Goal: Task Accomplishment & Management: Complete application form

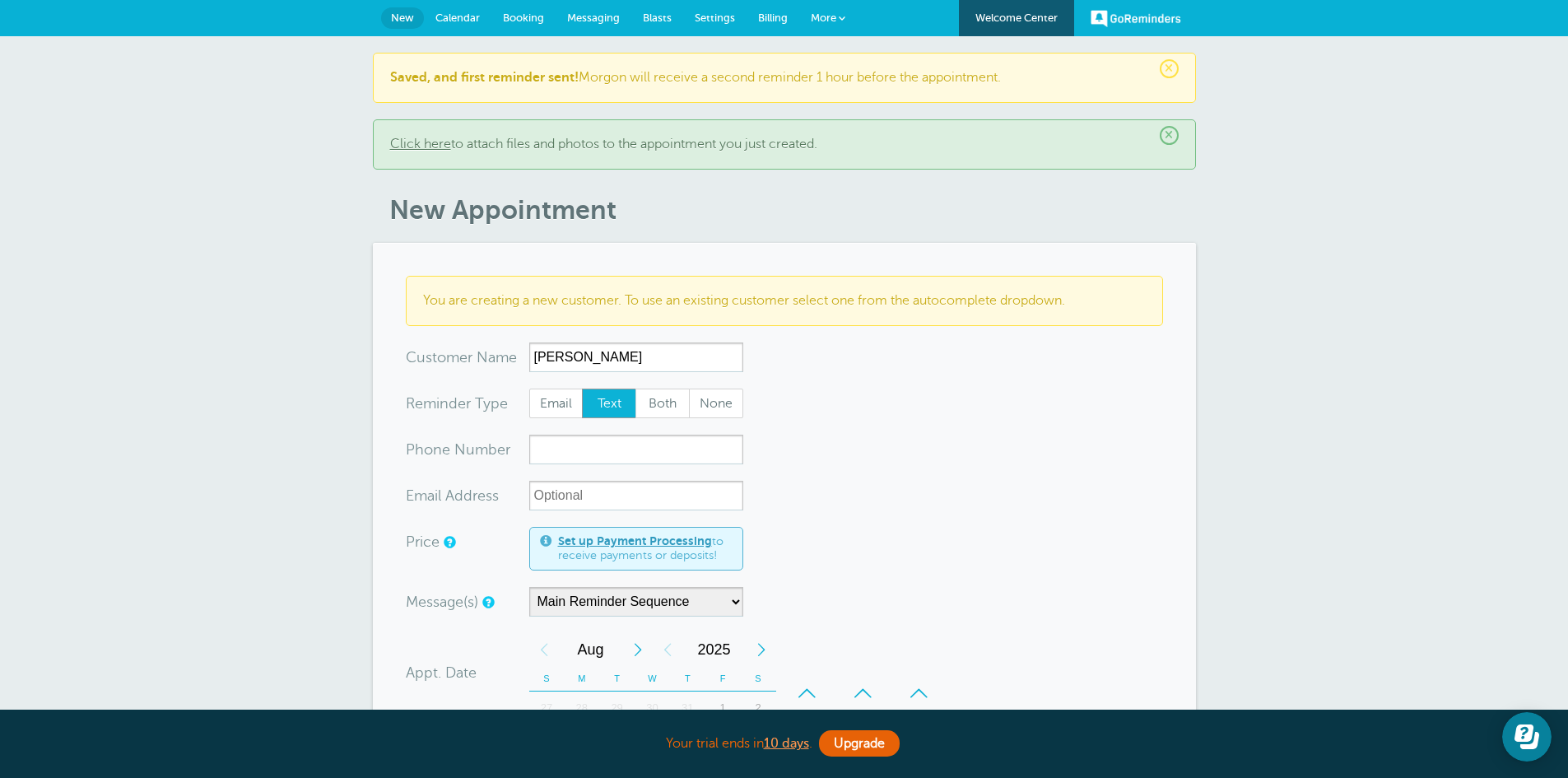
type input "sonia"
click at [562, 454] on input "xxx-no-autofill" at bounding box center [636, 450] width 214 height 30
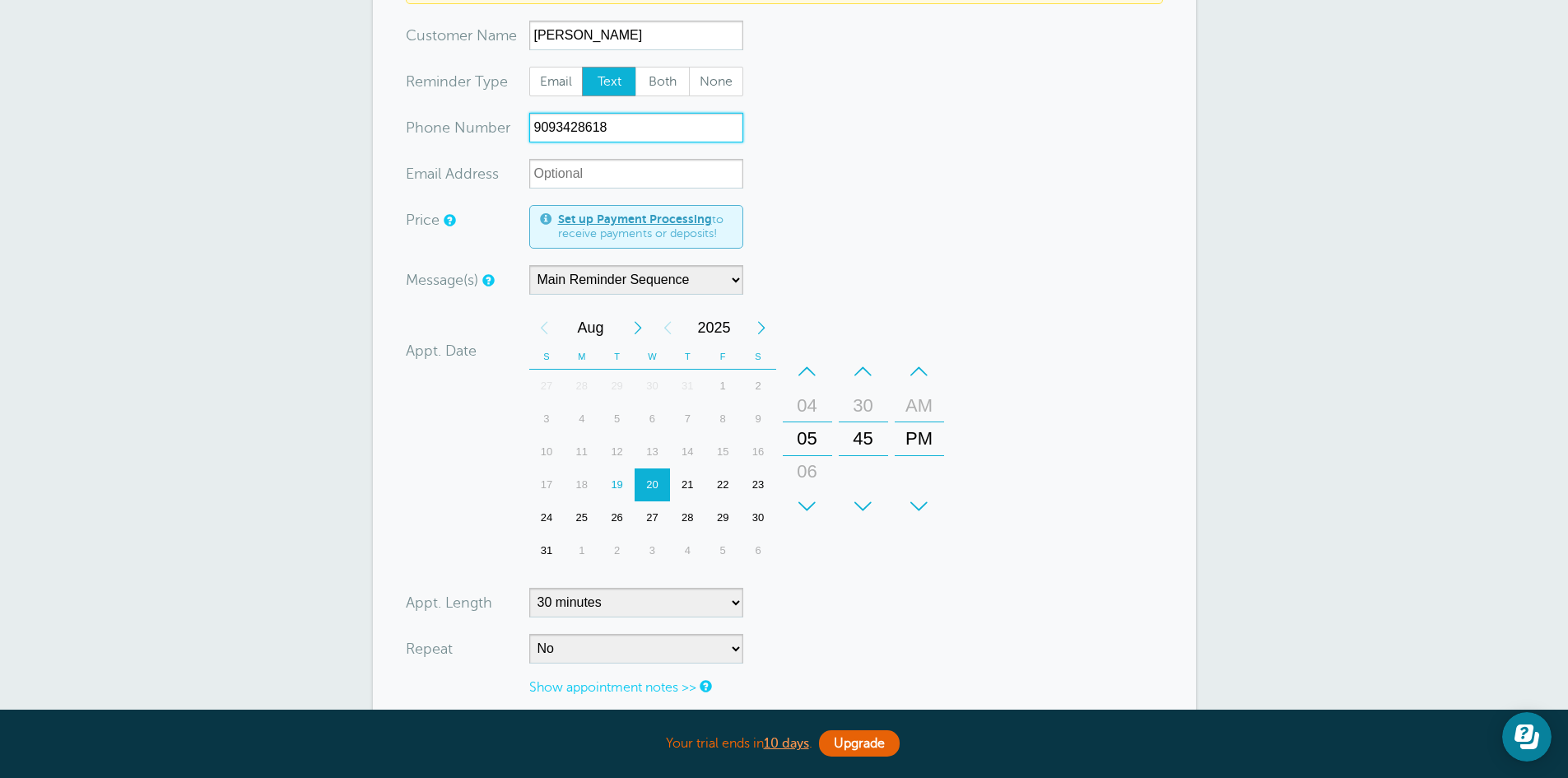
scroll to position [323, 0]
click at [615, 483] on div "19" at bounding box center [617, 484] width 35 height 33
click at [799, 368] on div "–" at bounding box center [808, 370] width 50 height 33
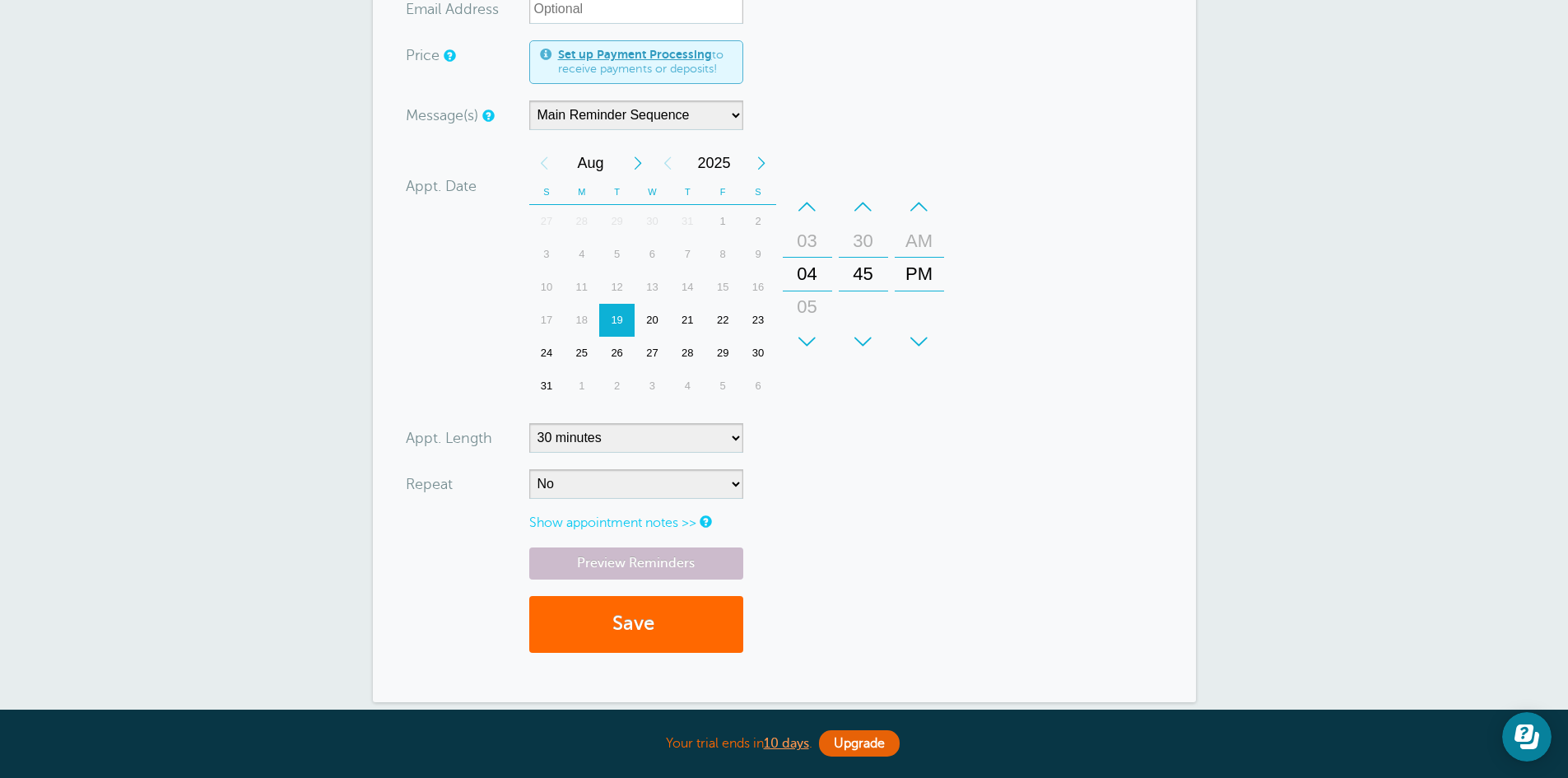
scroll to position [488, 0]
type input "9093428618"
click at [731, 441] on select "5 minutes 10 minutes 15 minutes 20 minutes 25 minutes 30 minutes 35 minutes 40 …" at bounding box center [636, 437] width 214 height 30
select select "20"
click at [529, 422] on select "5 minutes 10 minutes 15 minutes 20 minutes 25 minutes 30 minutes 35 minutes 40 …" at bounding box center [636, 437] width 214 height 30
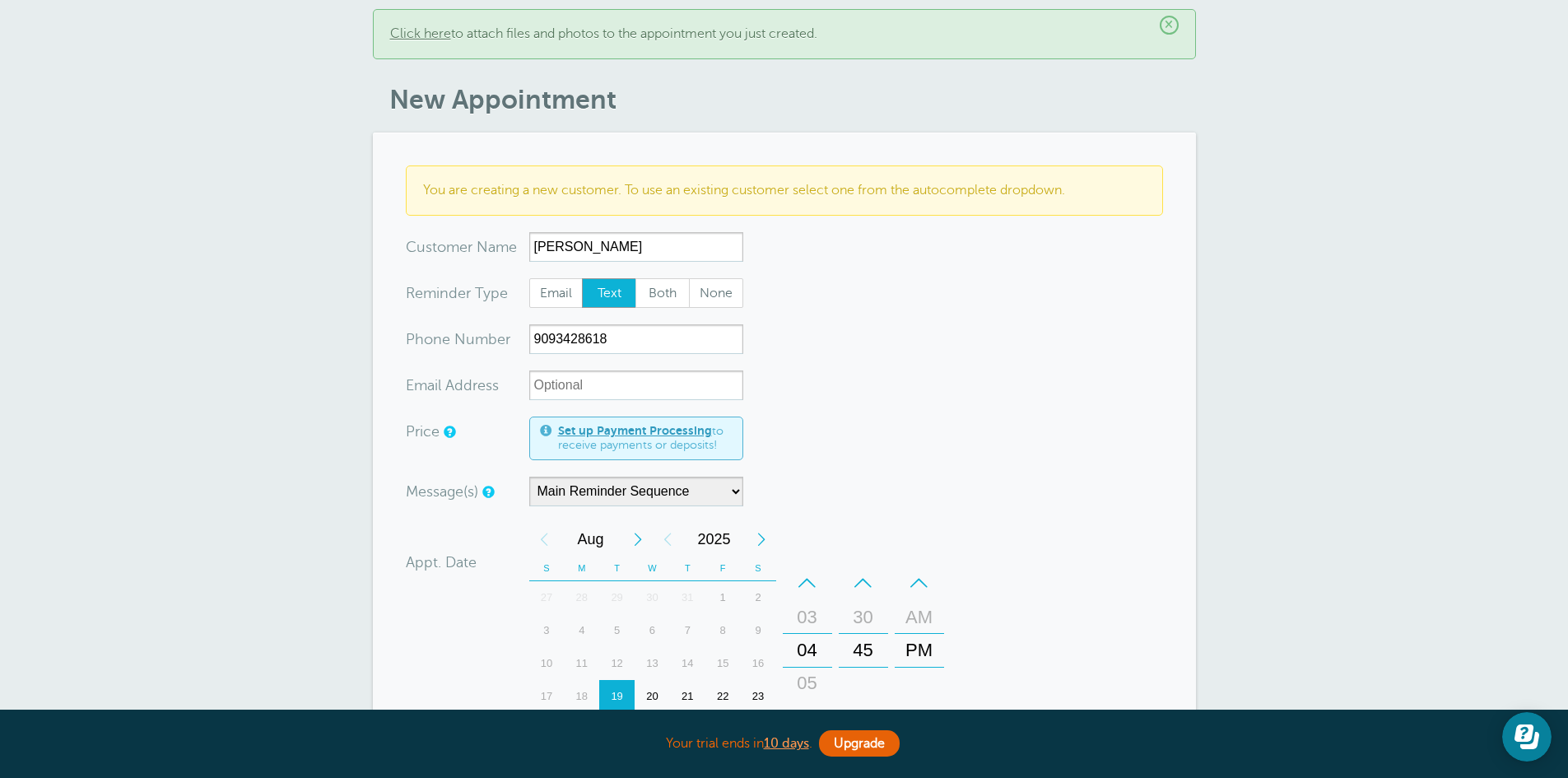
scroll to position [109, 0]
click at [579, 251] on input "sonia" at bounding box center [636, 248] width 214 height 30
click at [602, 238] on input "sonia" at bounding box center [636, 248] width 214 height 30
paste input "ASUNCION"
click at [590, 246] on input "sonia A" at bounding box center [636, 248] width 214 height 30
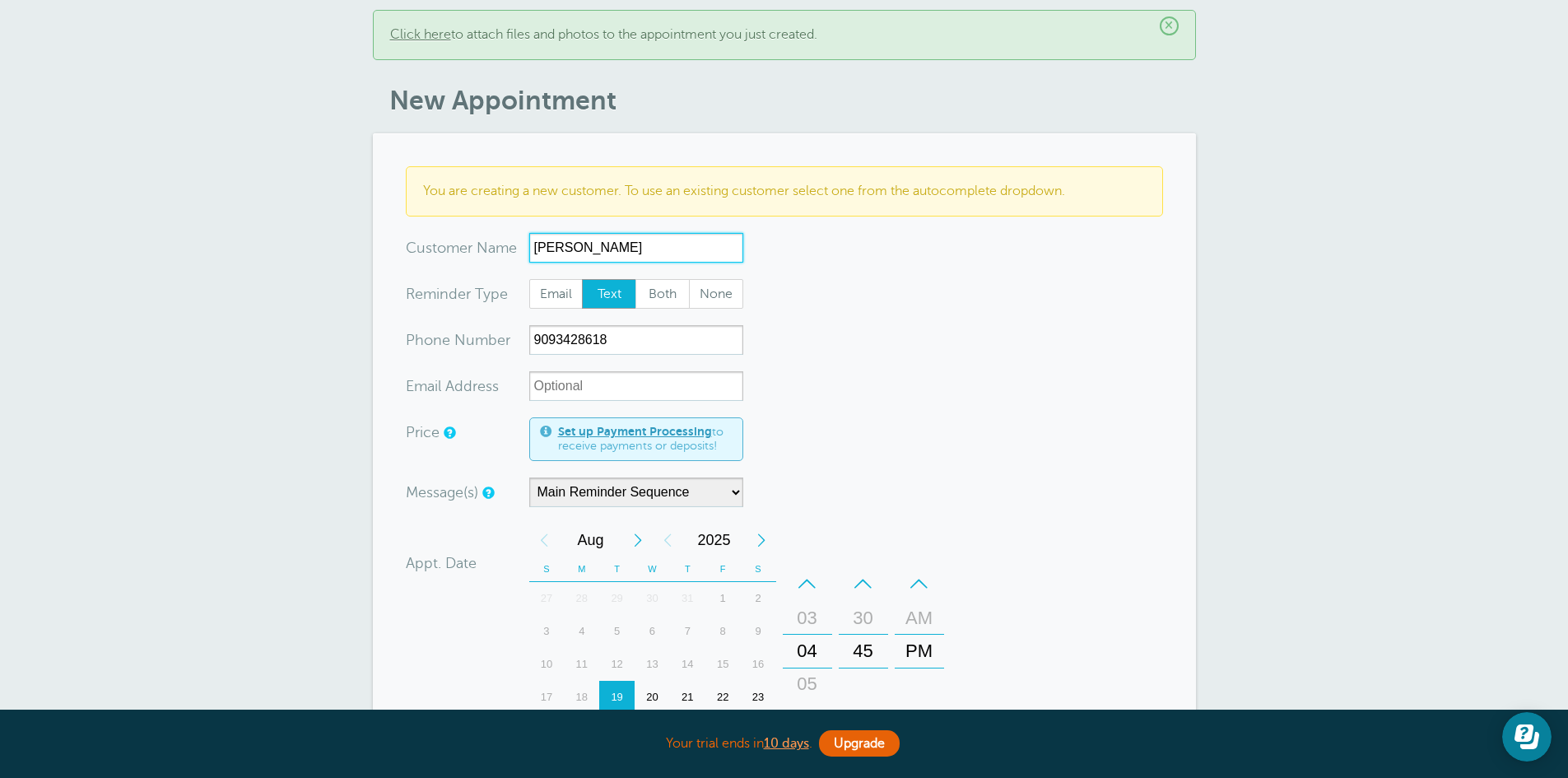
click at [590, 246] on input "sonia A" at bounding box center [636, 248] width 214 height 30
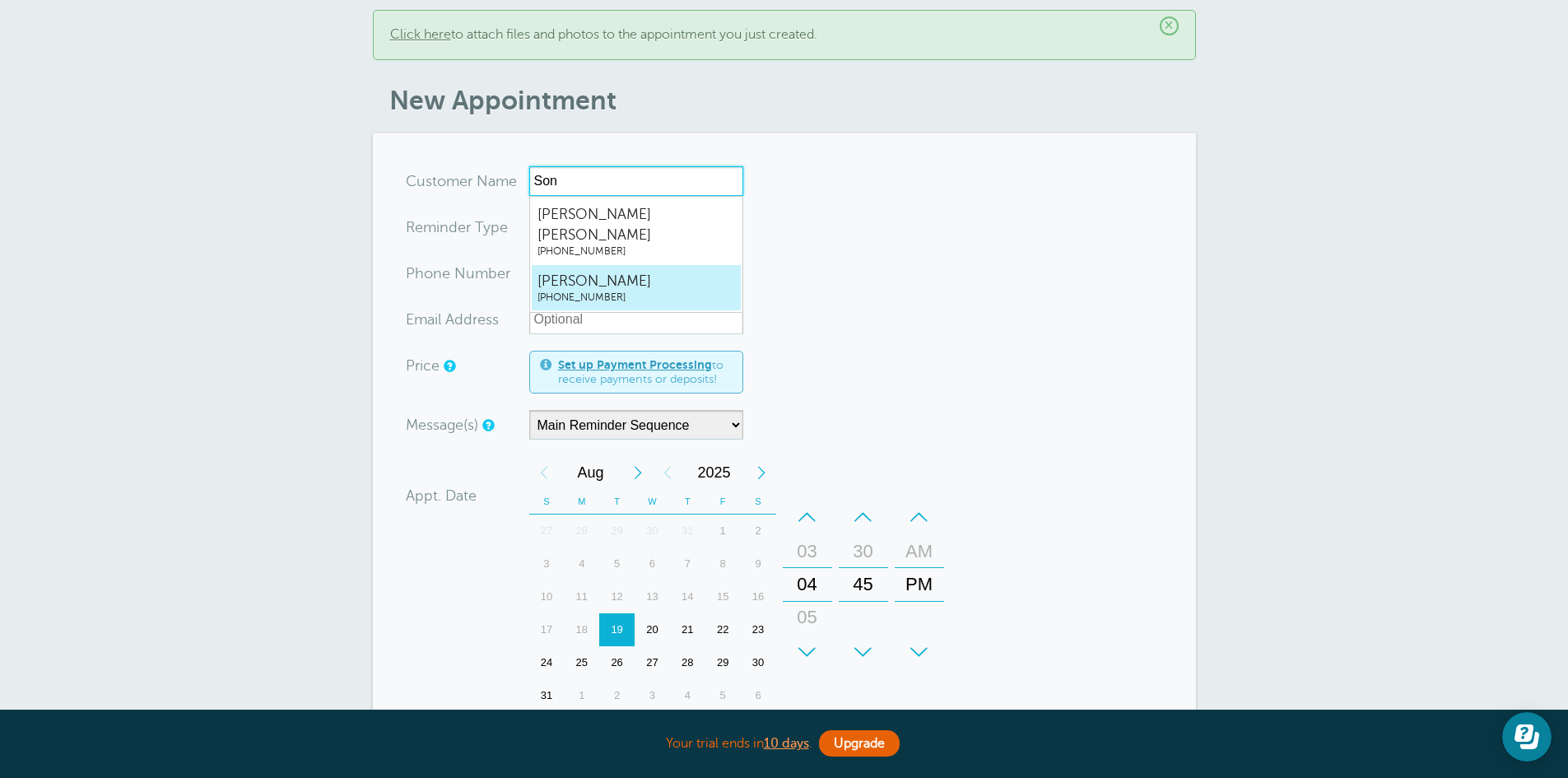
type input "Soni"
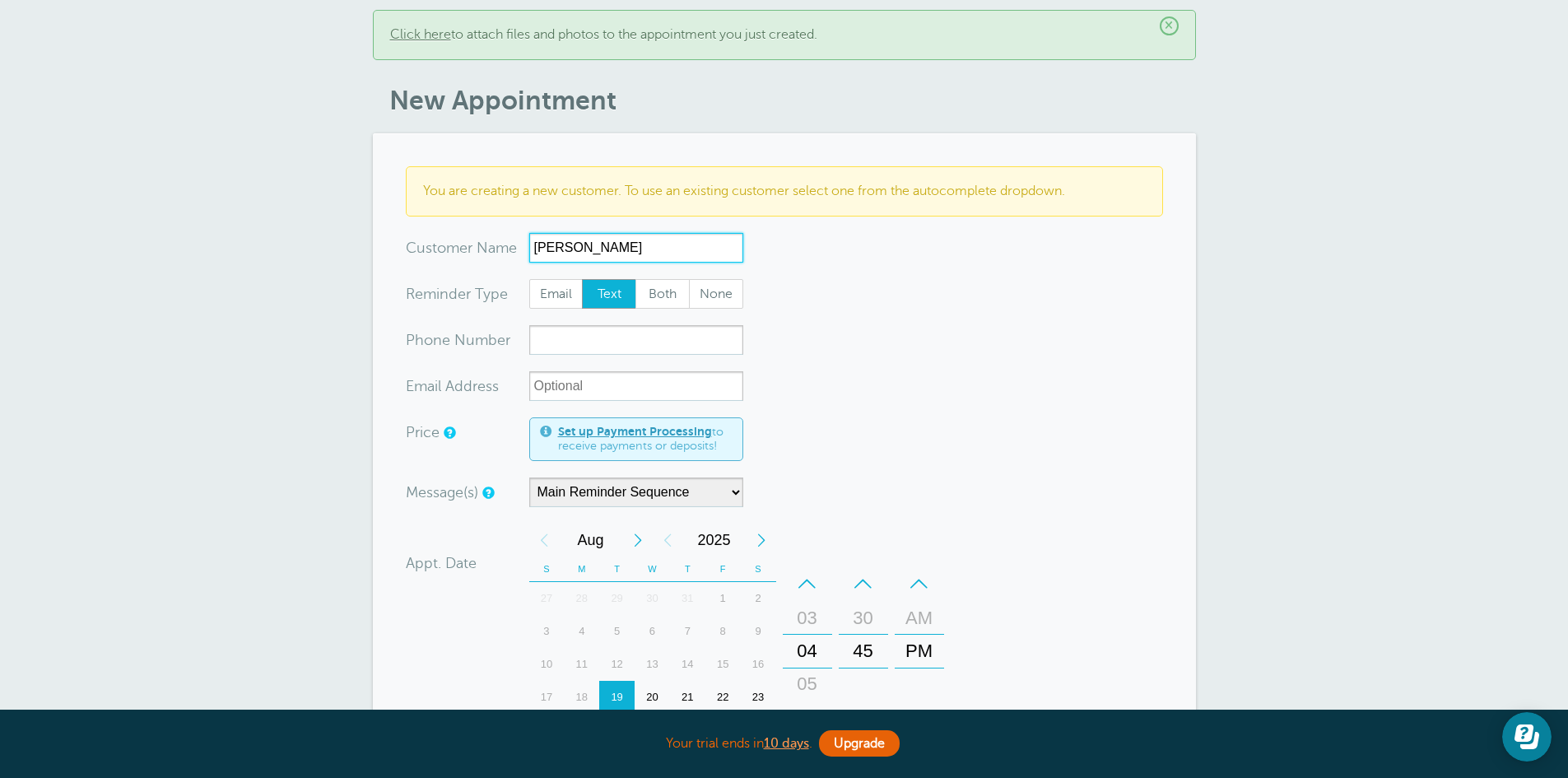
type input "[PERSON_NAME]"
click at [583, 339] on input "xxx-no-autofill" at bounding box center [636, 340] width 214 height 30
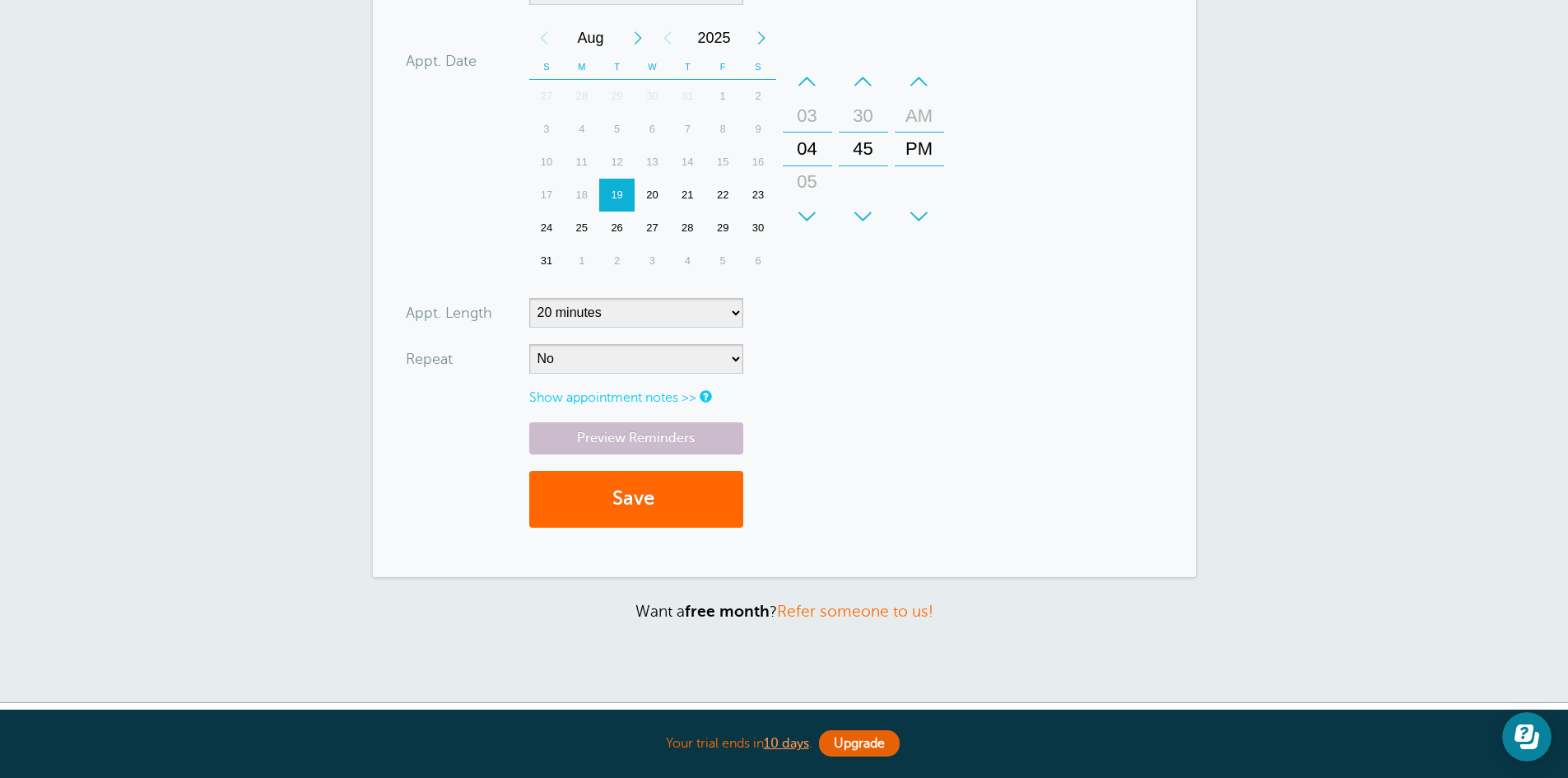
scroll to position [628, 0]
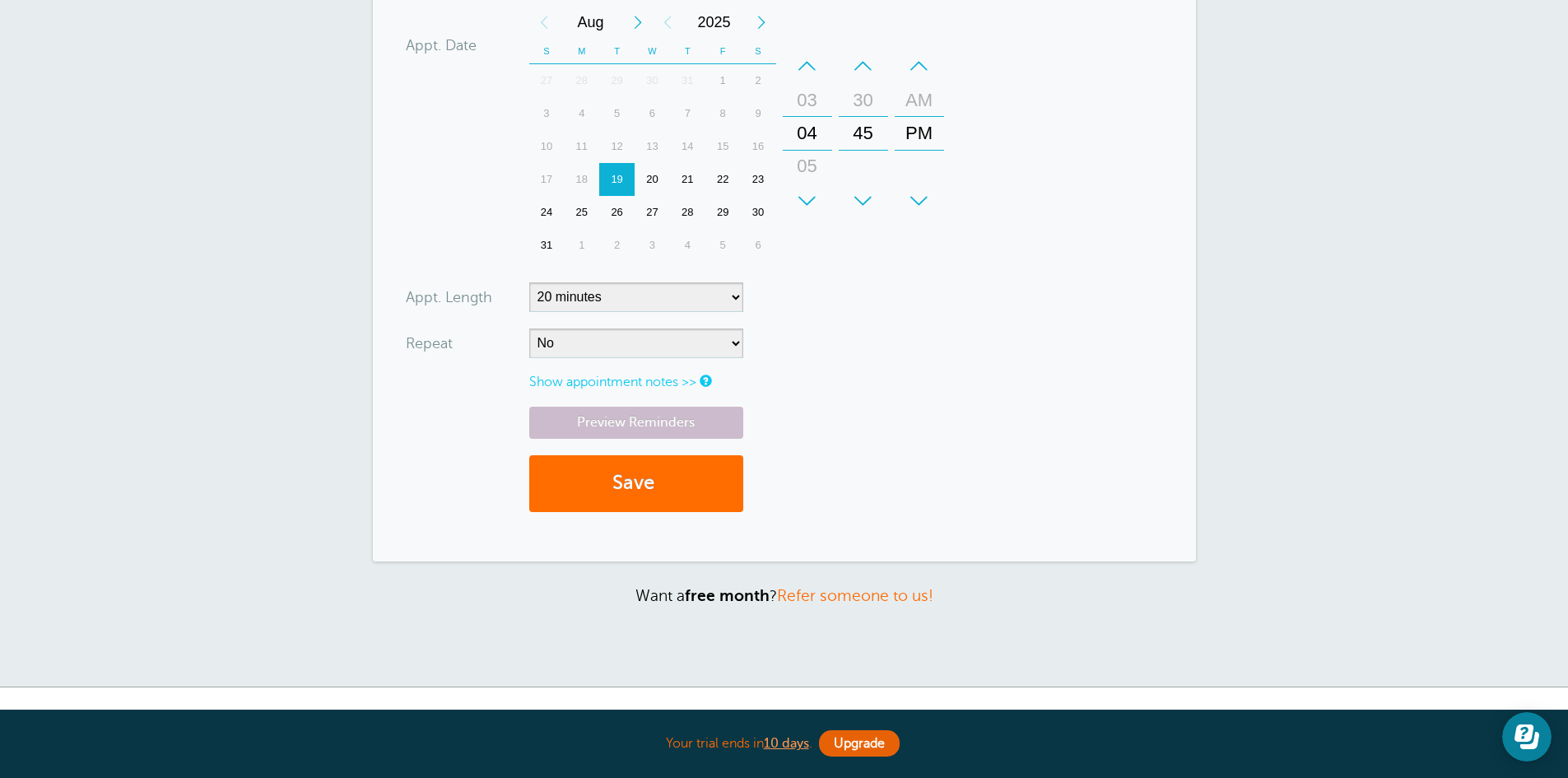
type input "9093428618"
click at [640, 481] on button "Save" at bounding box center [636, 483] width 214 height 57
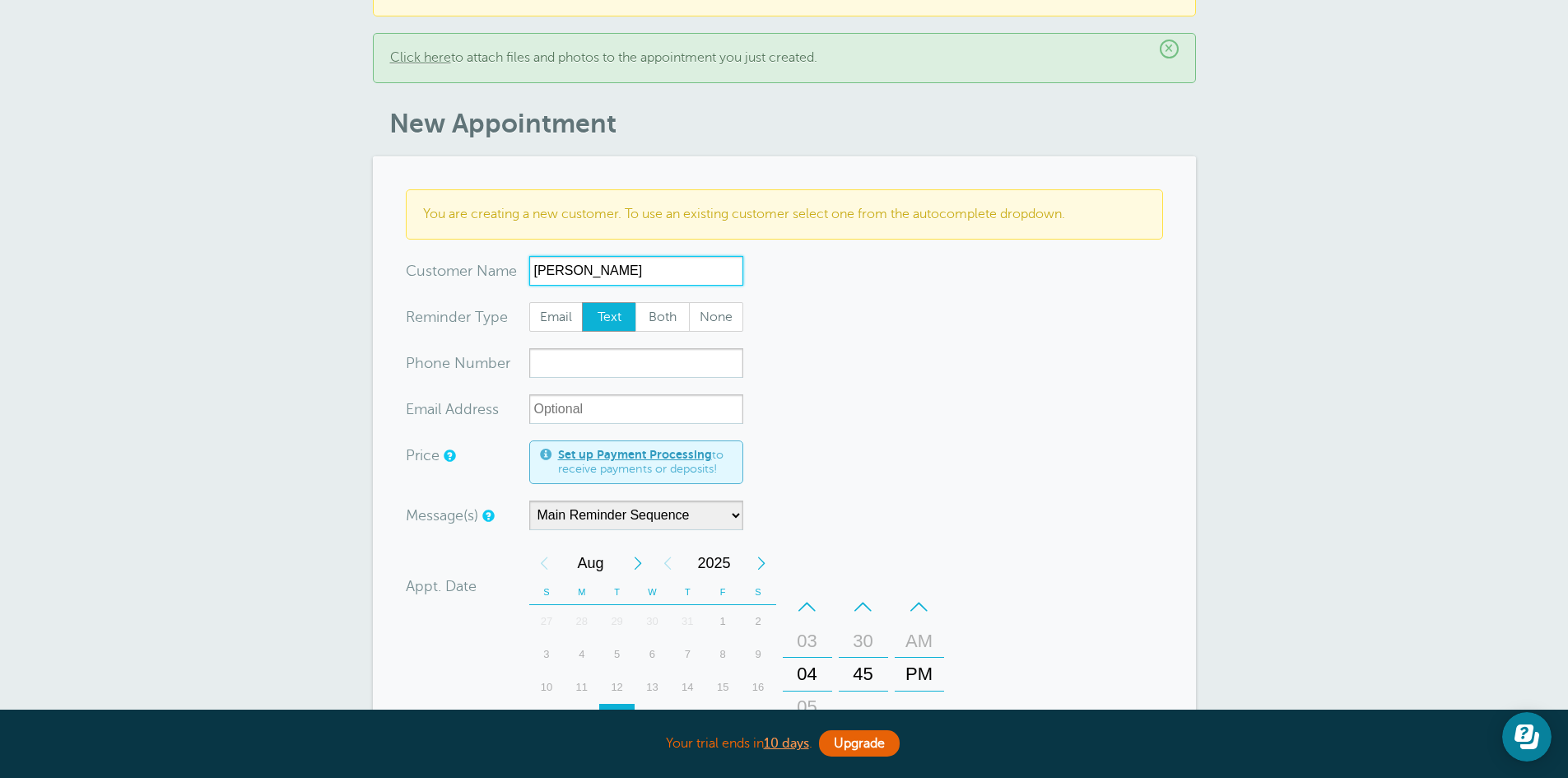
scroll to position [97, 0]
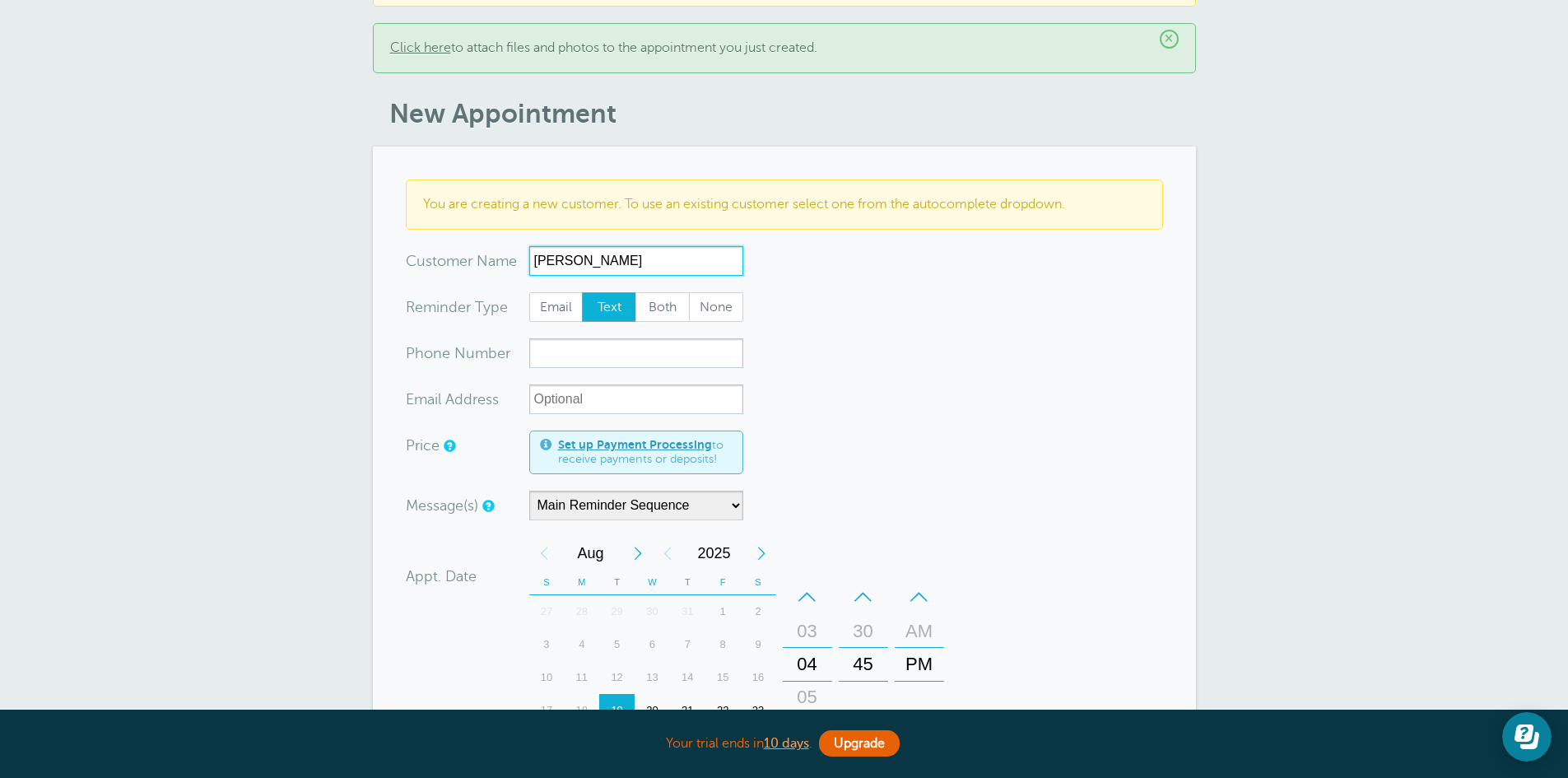
type input "[PERSON_NAME]"
click at [611, 360] on input "xxx-no-autofill" at bounding box center [636, 353] width 214 height 30
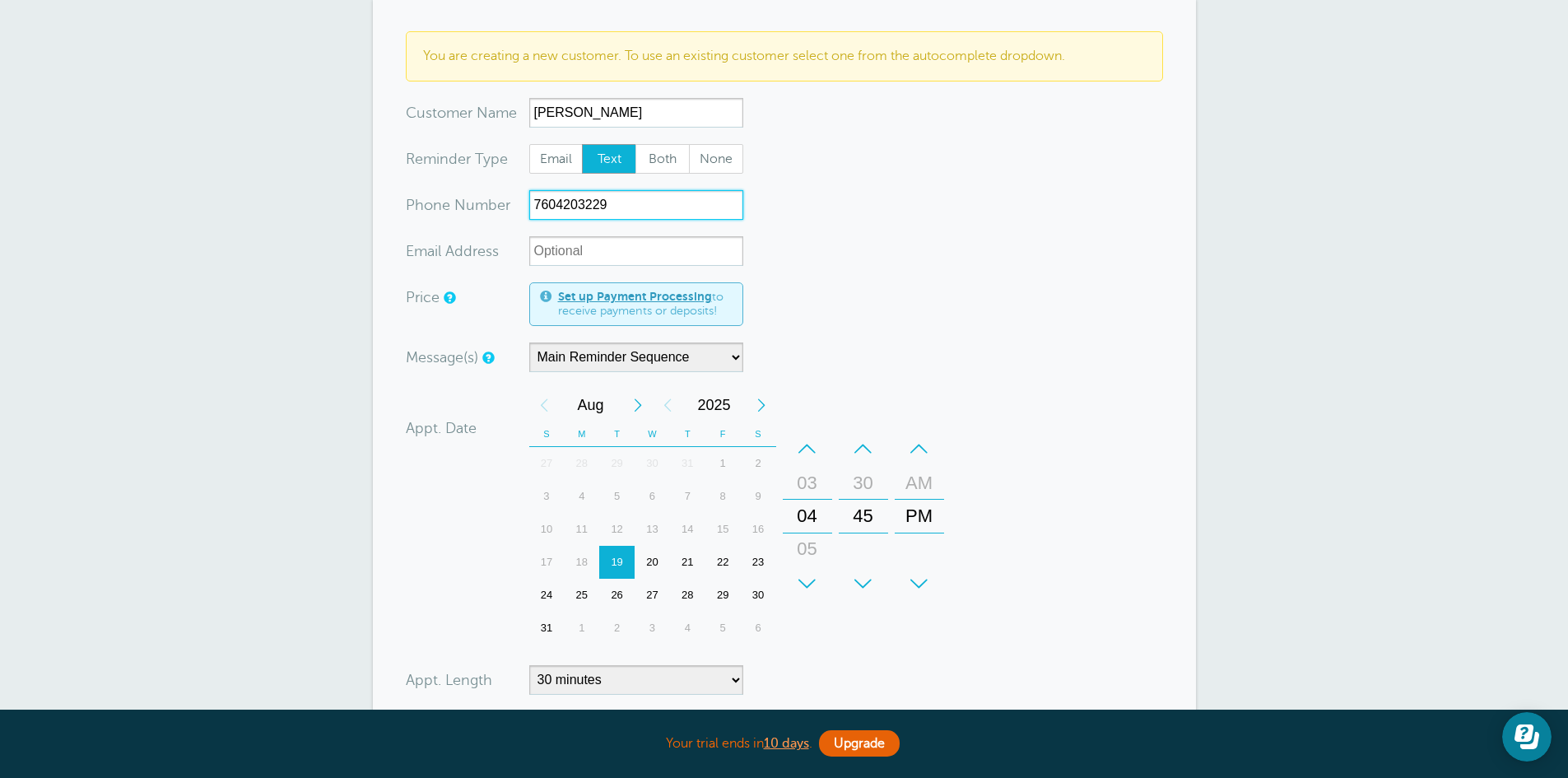
scroll to position [248, 0]
click at [654, 552] on div "20" at bounding box center [652, 559] width 35 height 33
click at [807, 428] on div "+ – Hours 12 01 02 03 04 05 06 07 08 09 10 11" at bounding box center [808, 513] width 56 height 181
click at [807, 440] on div "–" at bounding box center [808, 445] width 50 height 33
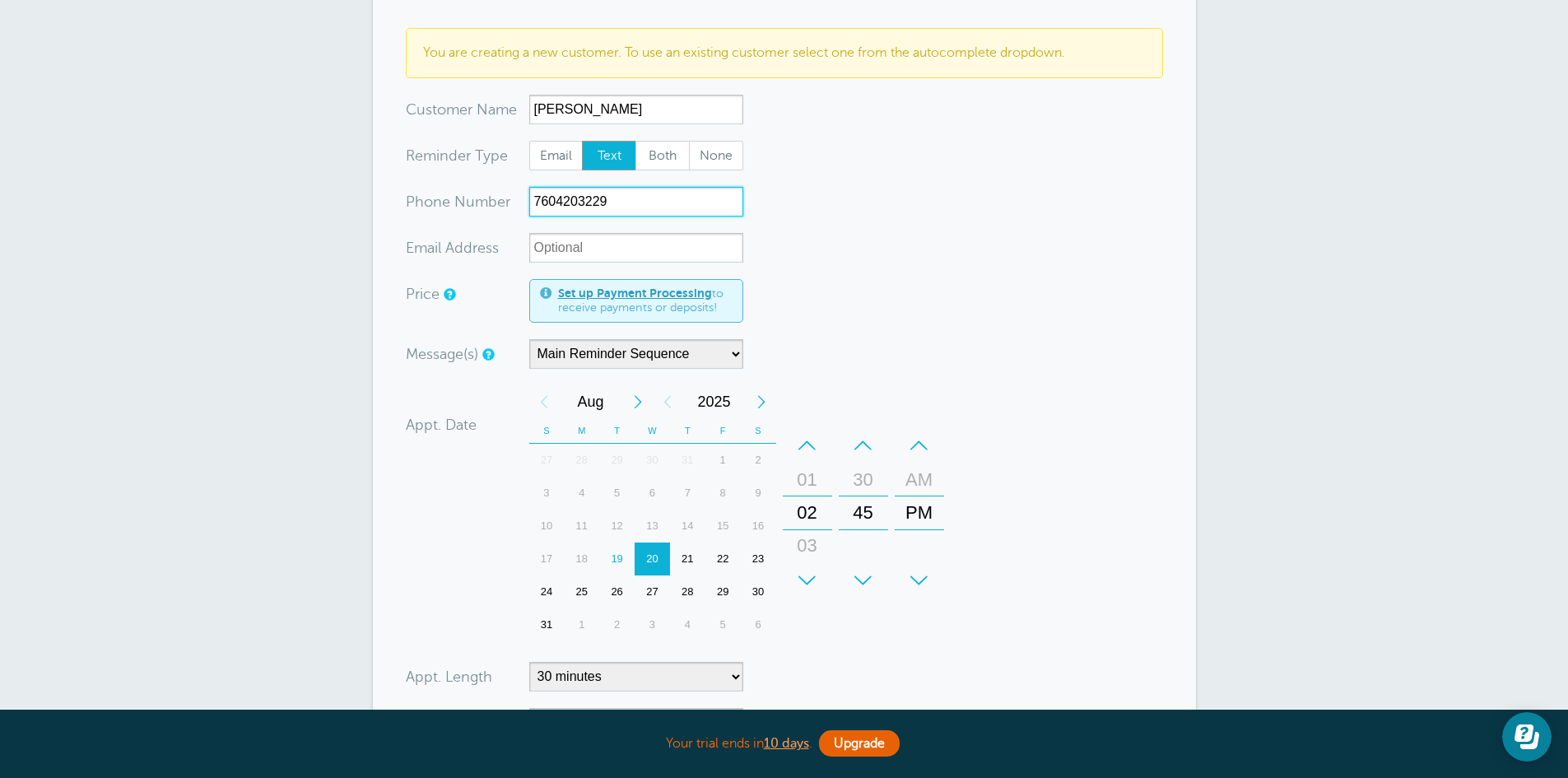
click at [807, 440] on div "–" at bounding box center [808, 445] width 50 height 33
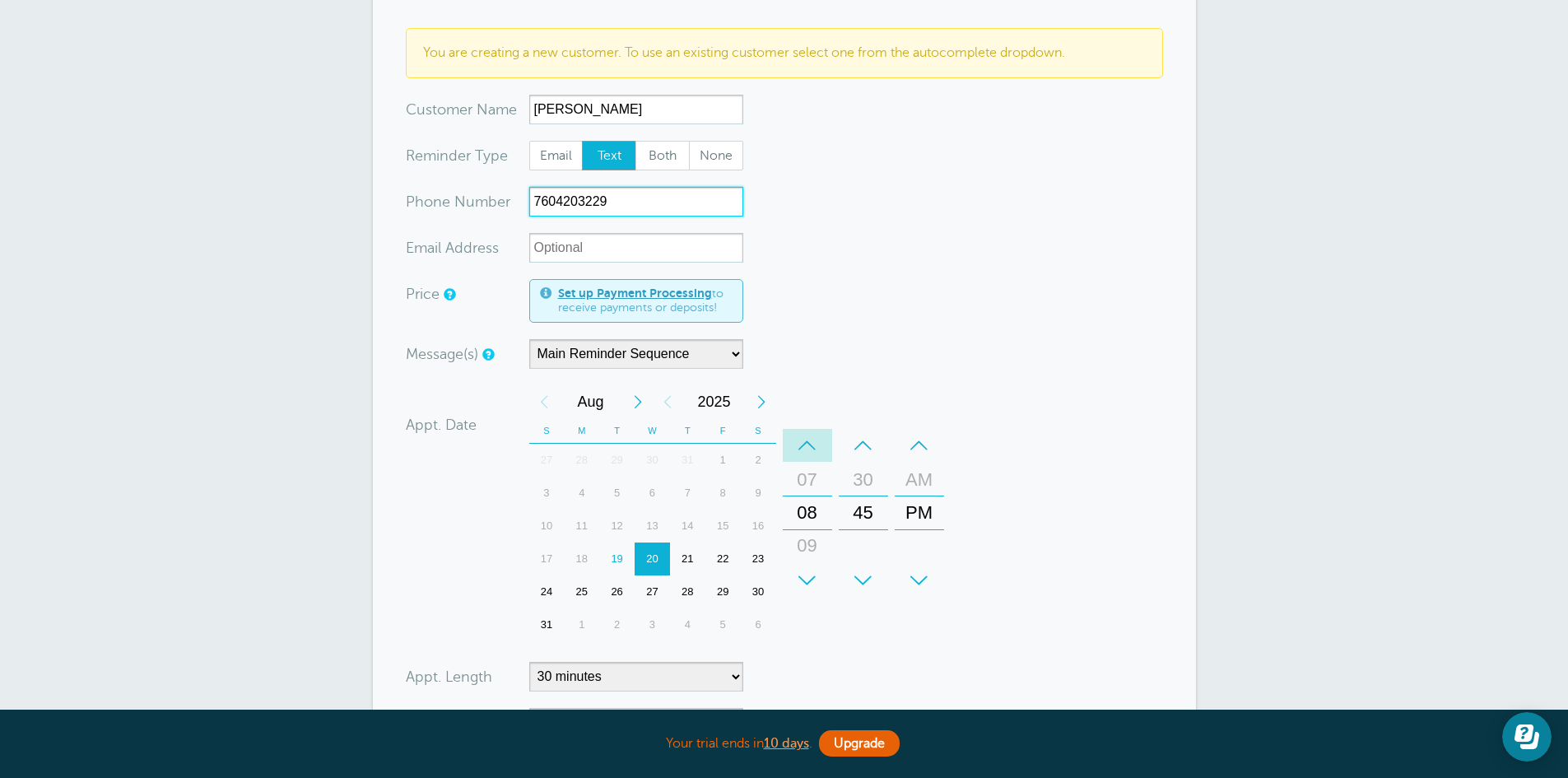
click at [807, 440] on div "–" at bounding box center [808, 445] width 50 height 33
click at [861, 441] on div "–" at bounding box center [864, 445] width 50 height 33
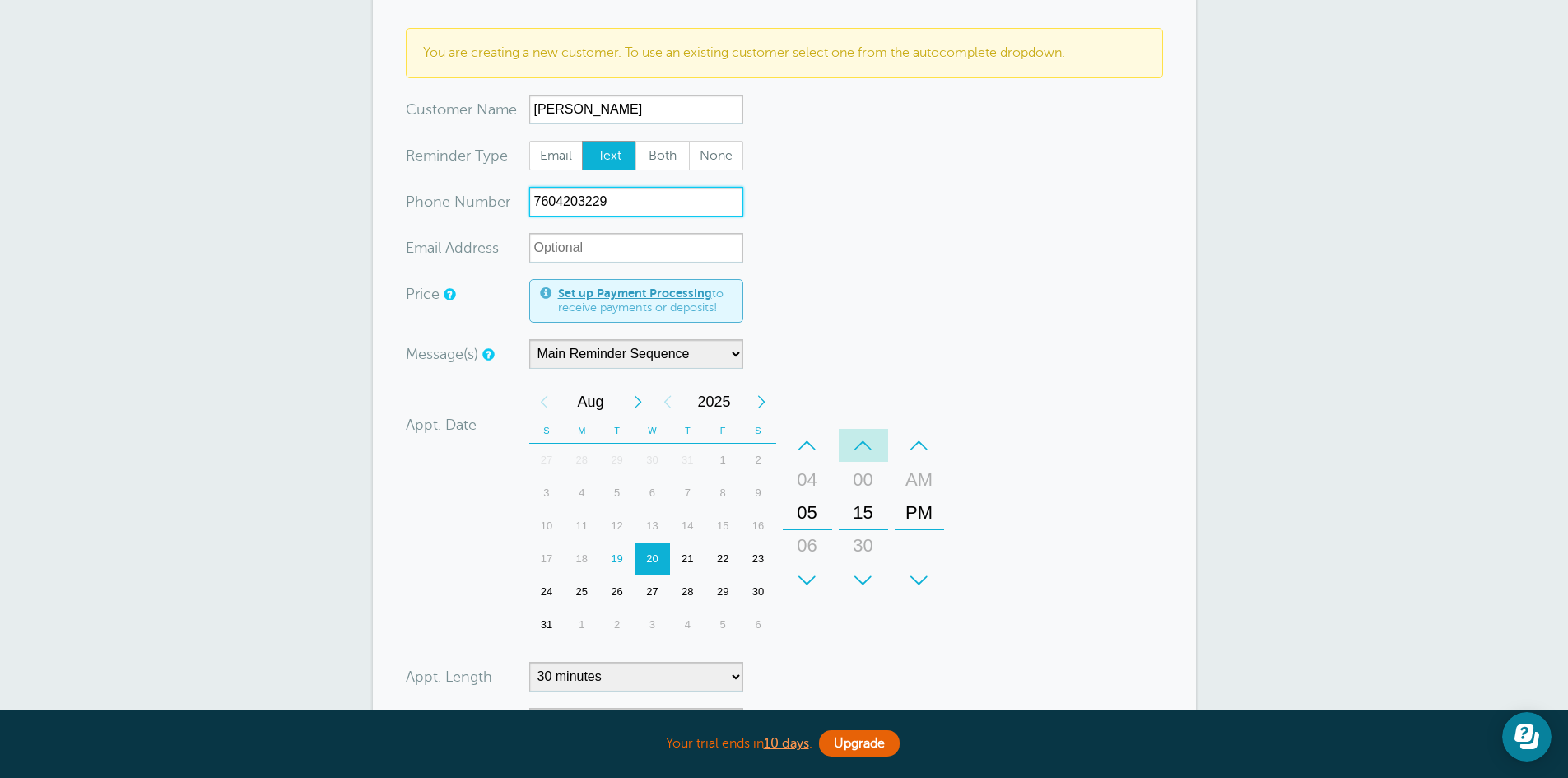
click at [861, 441] on div "–" at bounding box center [864, 445] width 50 height 33
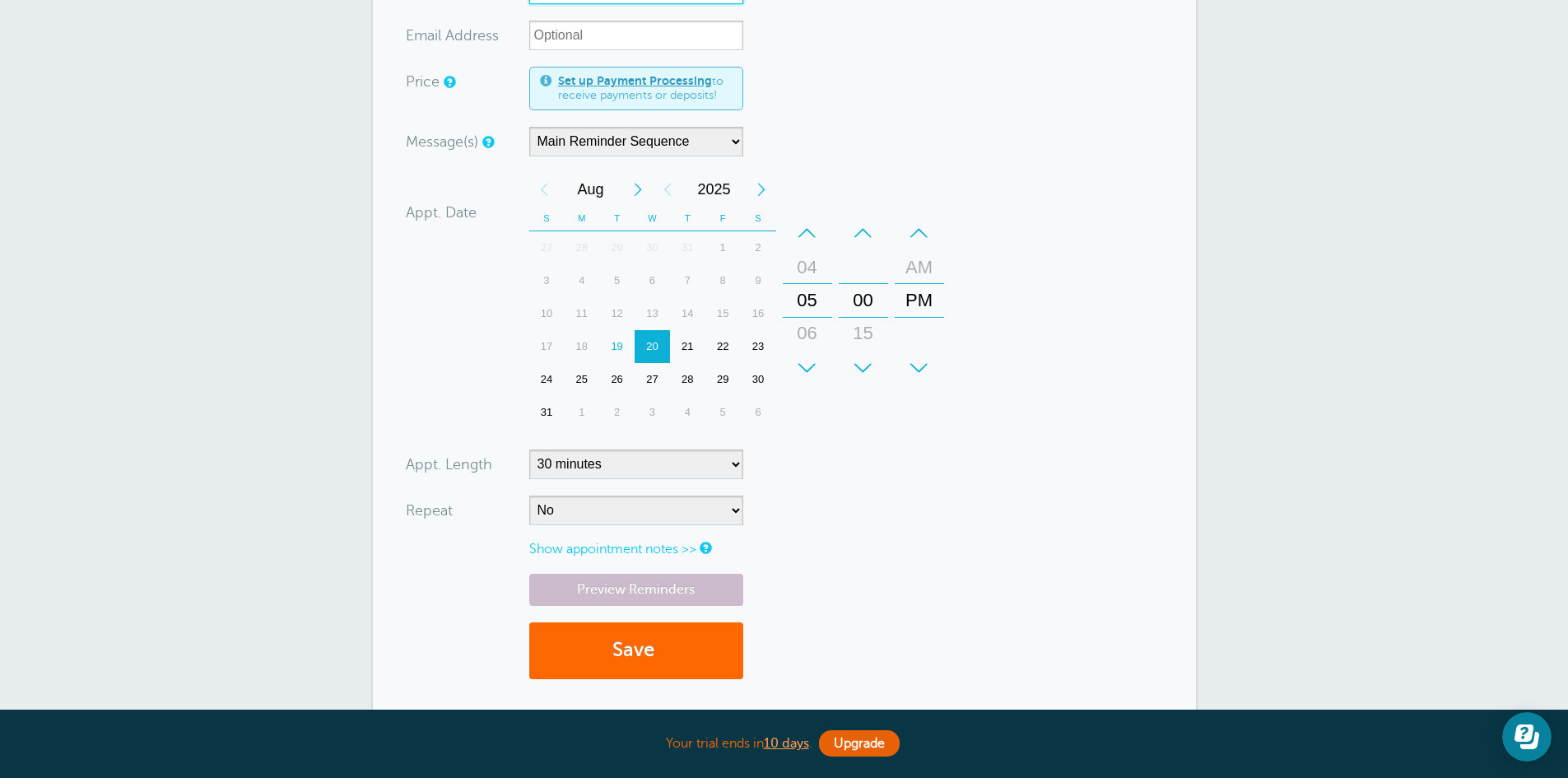
scroll to position [471, 0]
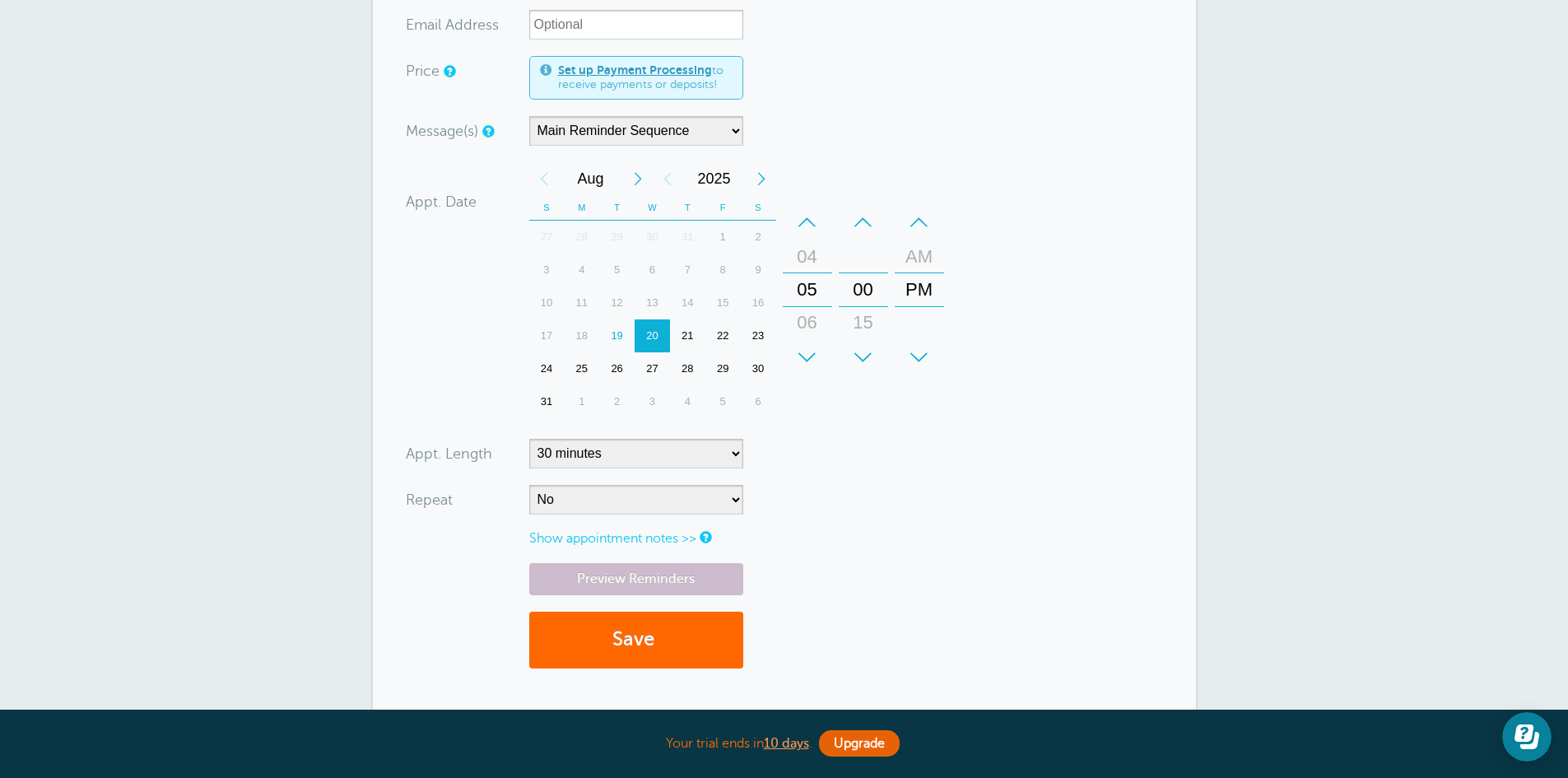
type input "7604203229"
click at [723, 452] on select "5 minutes 10 minutes 15 minutes 20 minutes 25 minutes 30 minutes 35 minutes 40 …" at bounding box center [636, 453] width 214 height 30
select select "20"
click at [529, 439] on select "5 minutes 10 minutes 15 minutes 20 minutes 25 minutes 30 minutes 35 minutes 40 …" at bounding box center [636, 453] width 214 height 30
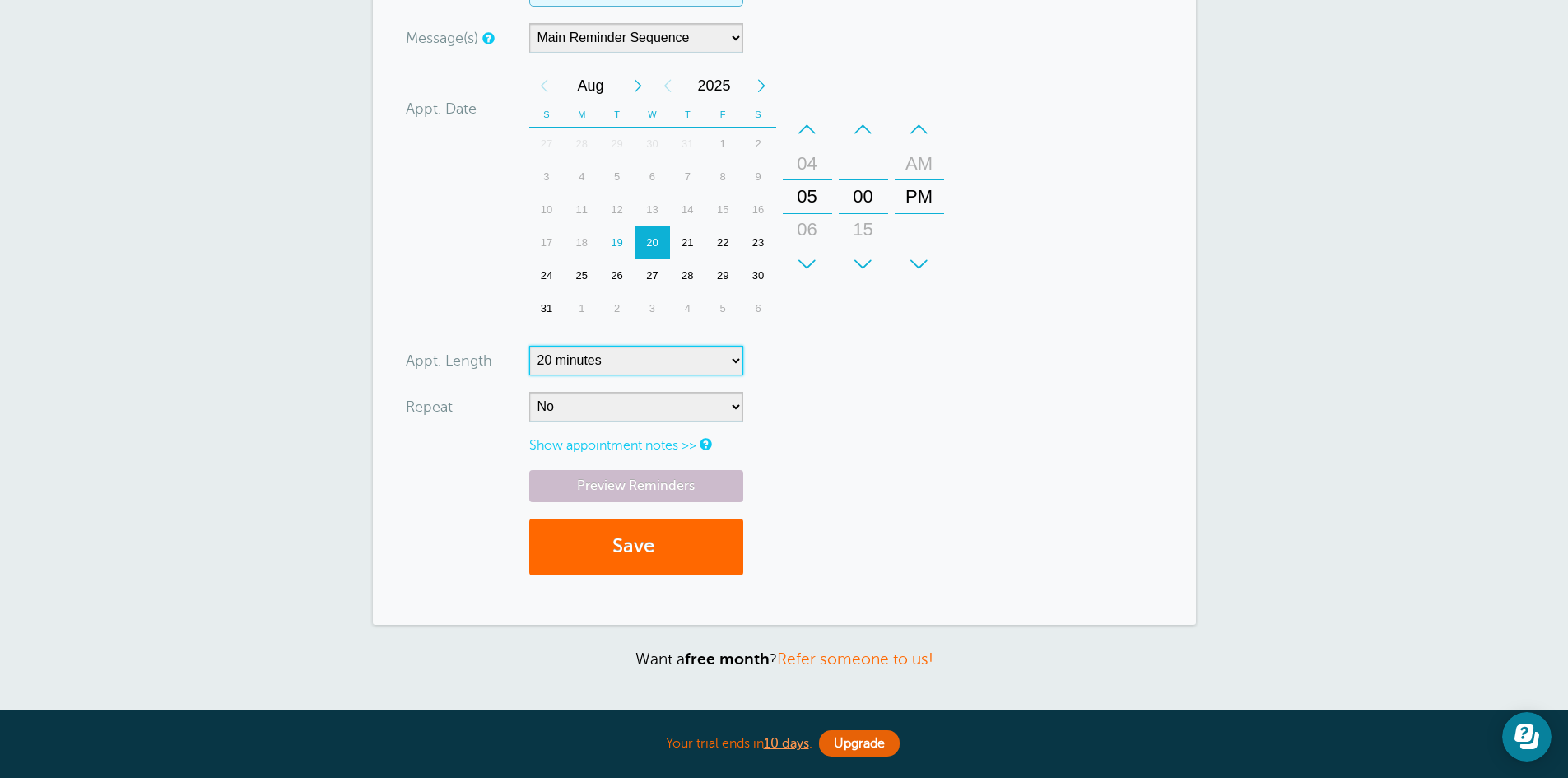
scroll to position [570, 0]
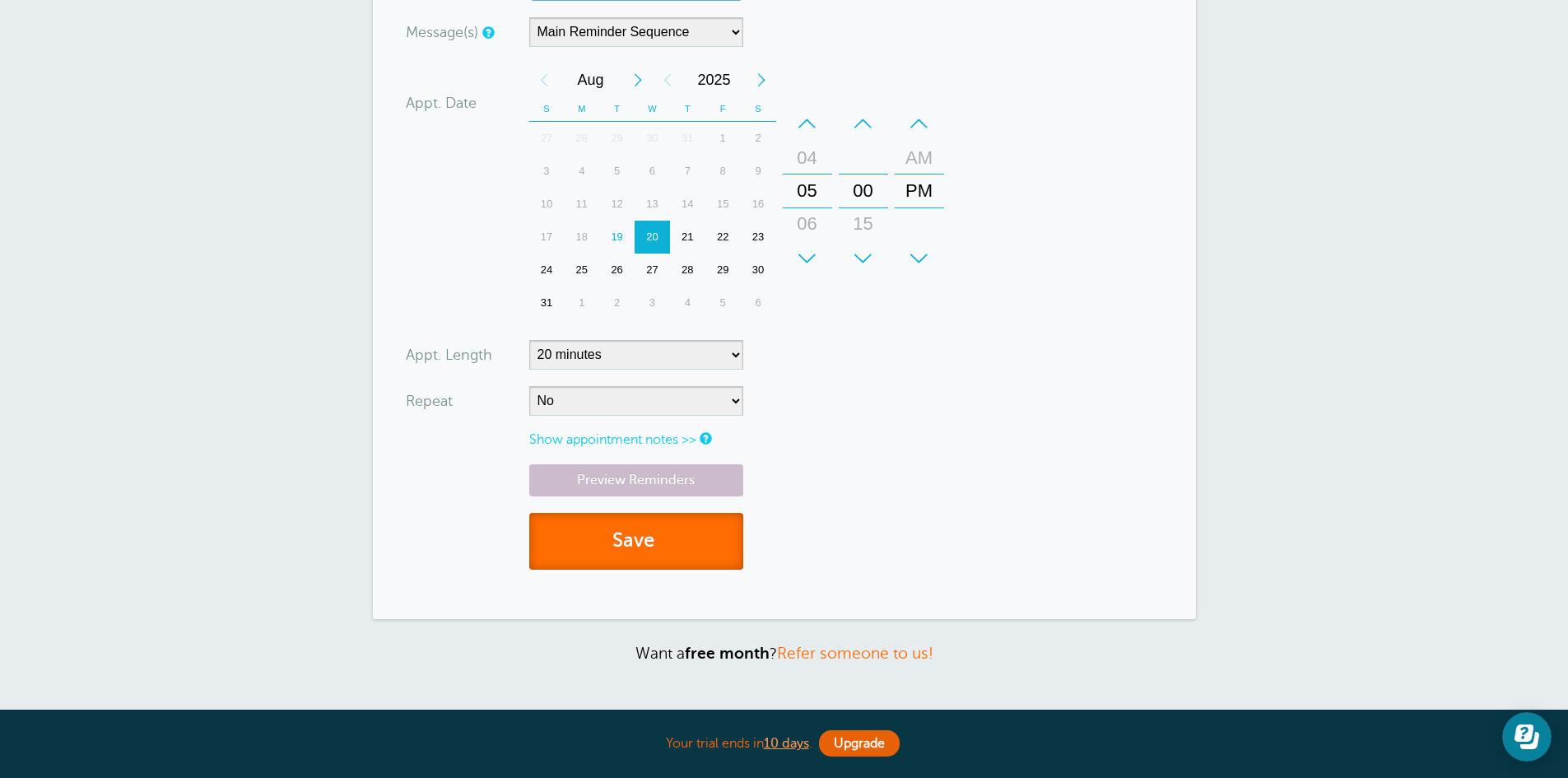
click at [659, 546] on span "submit" at bounding box center [656, 540] width 5 height 23
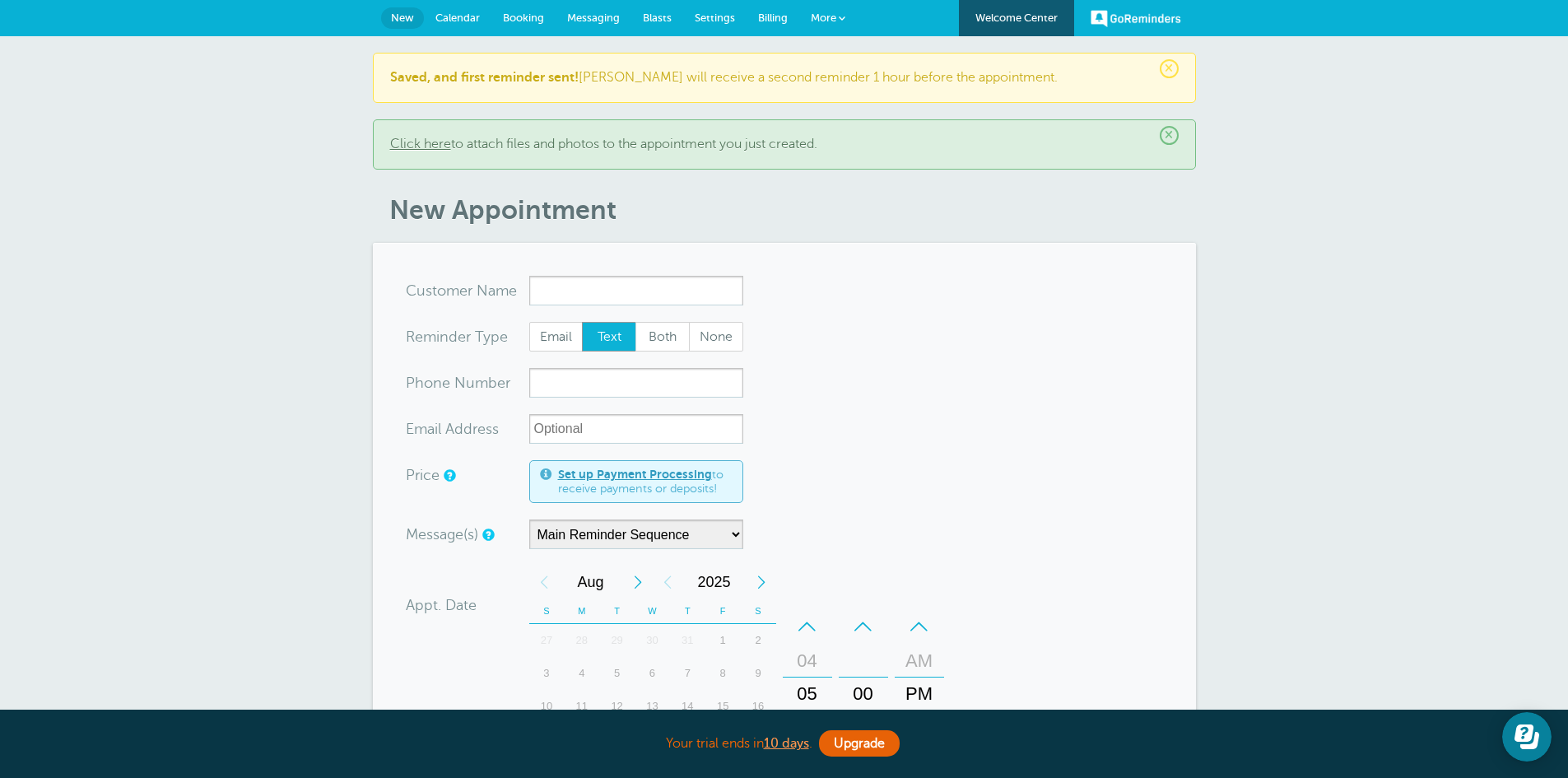
click at [453, 21] on span "Calendar" at bounding box center [458, 18] width 44 height 13
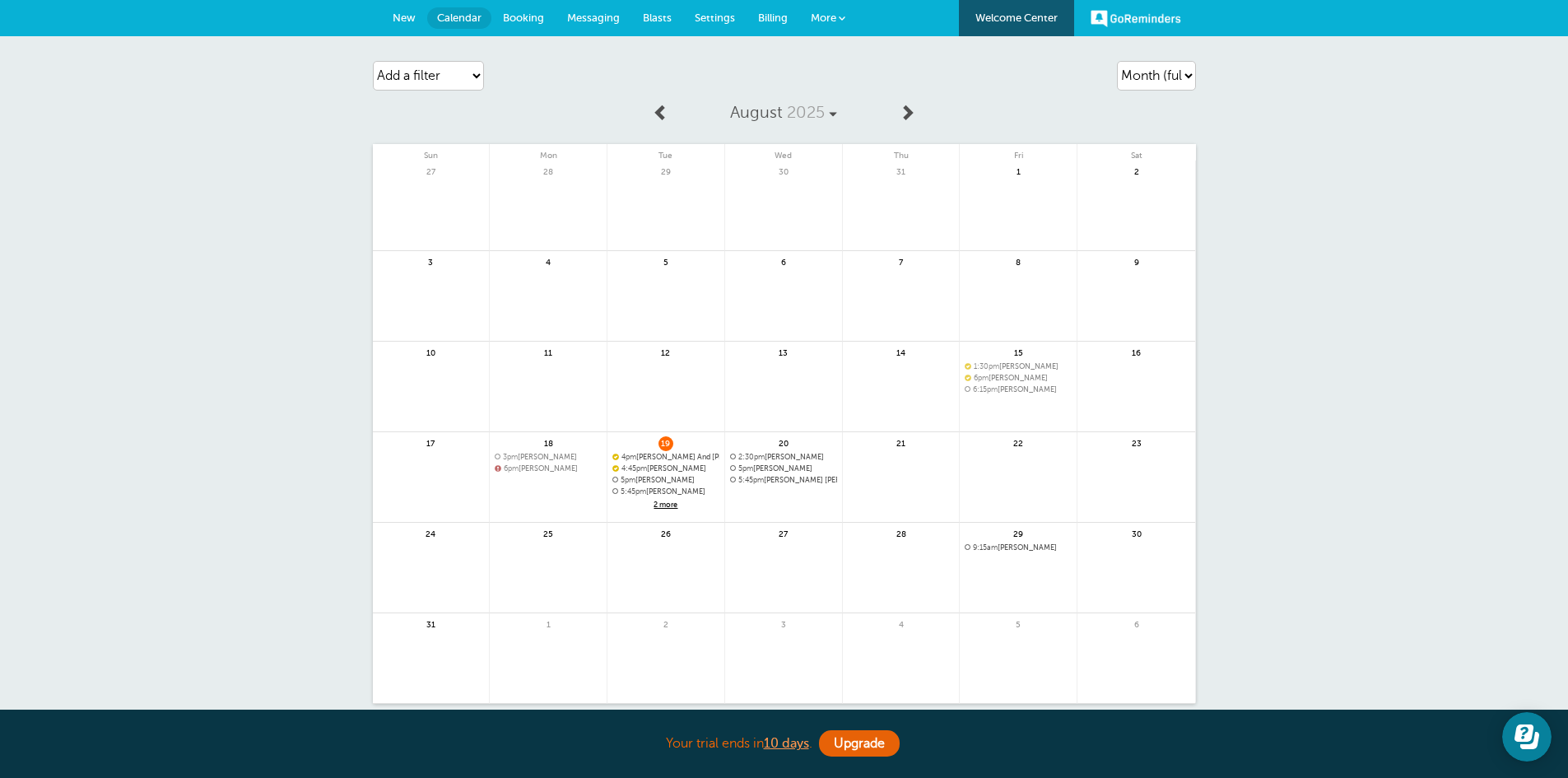
scroll to position [97, 0]
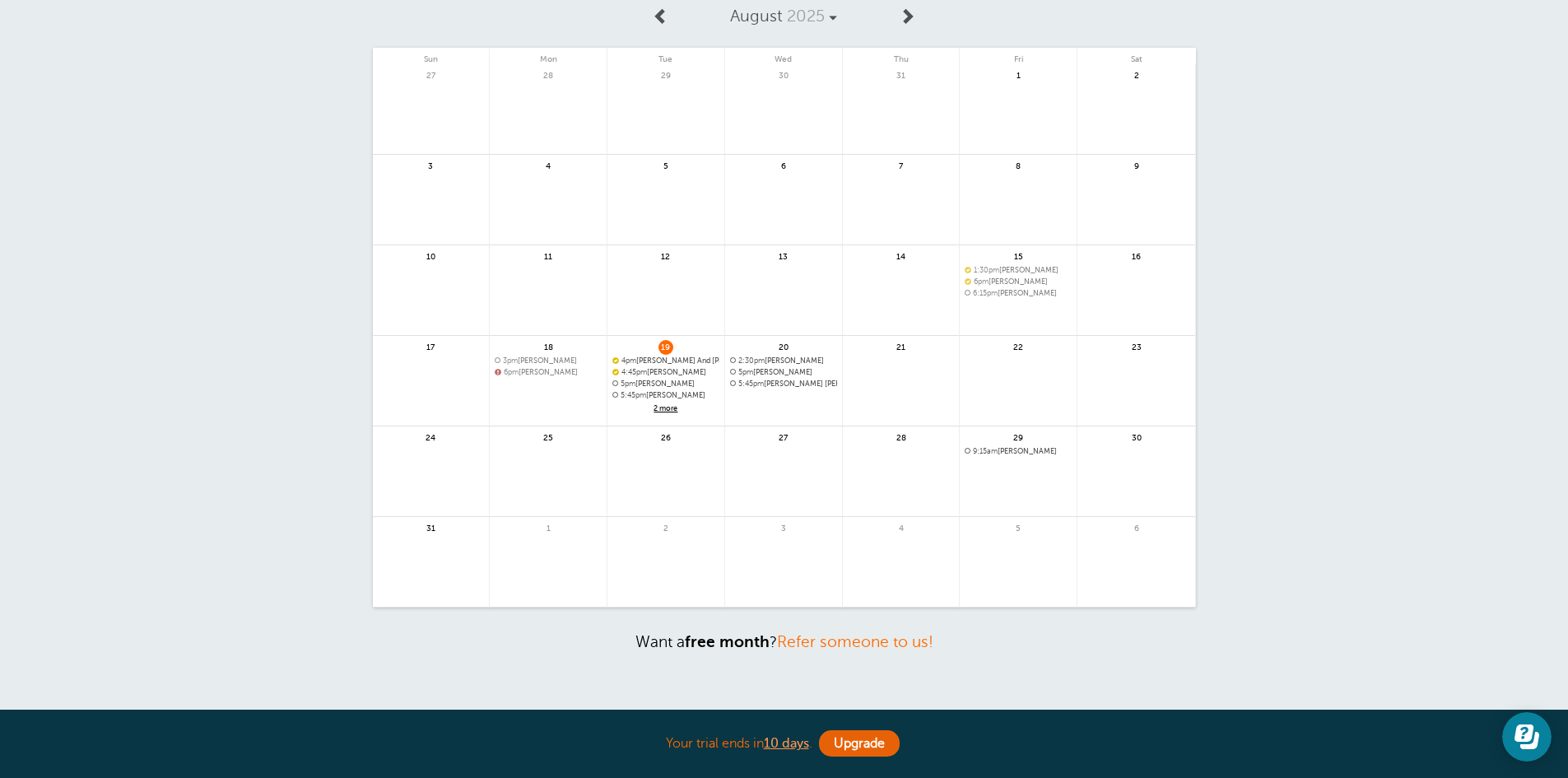
click at [668, 412] on span "2 more" at bounding box center [666, 408] width 107 height 14
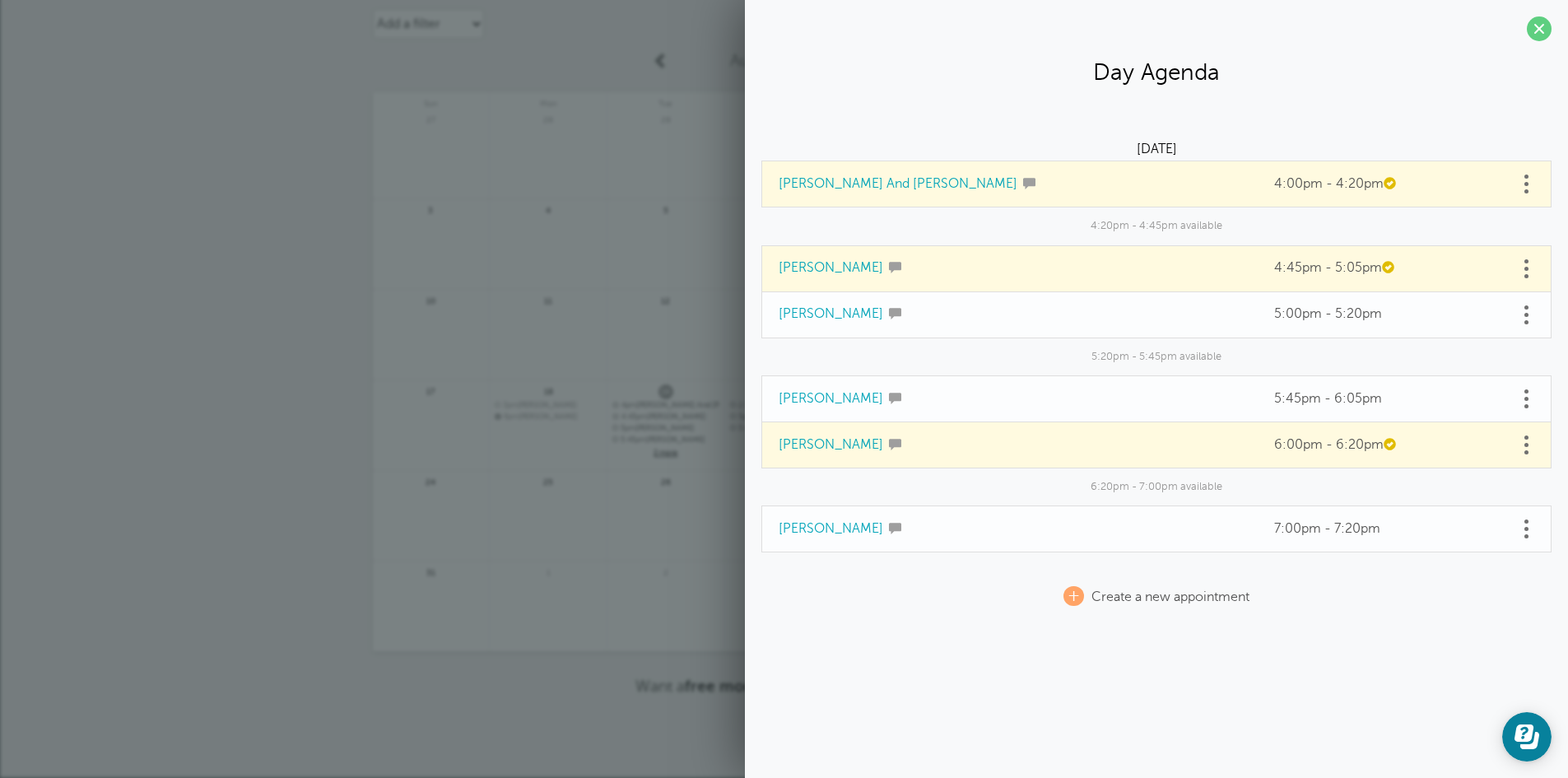
scroll to position [52, 0]
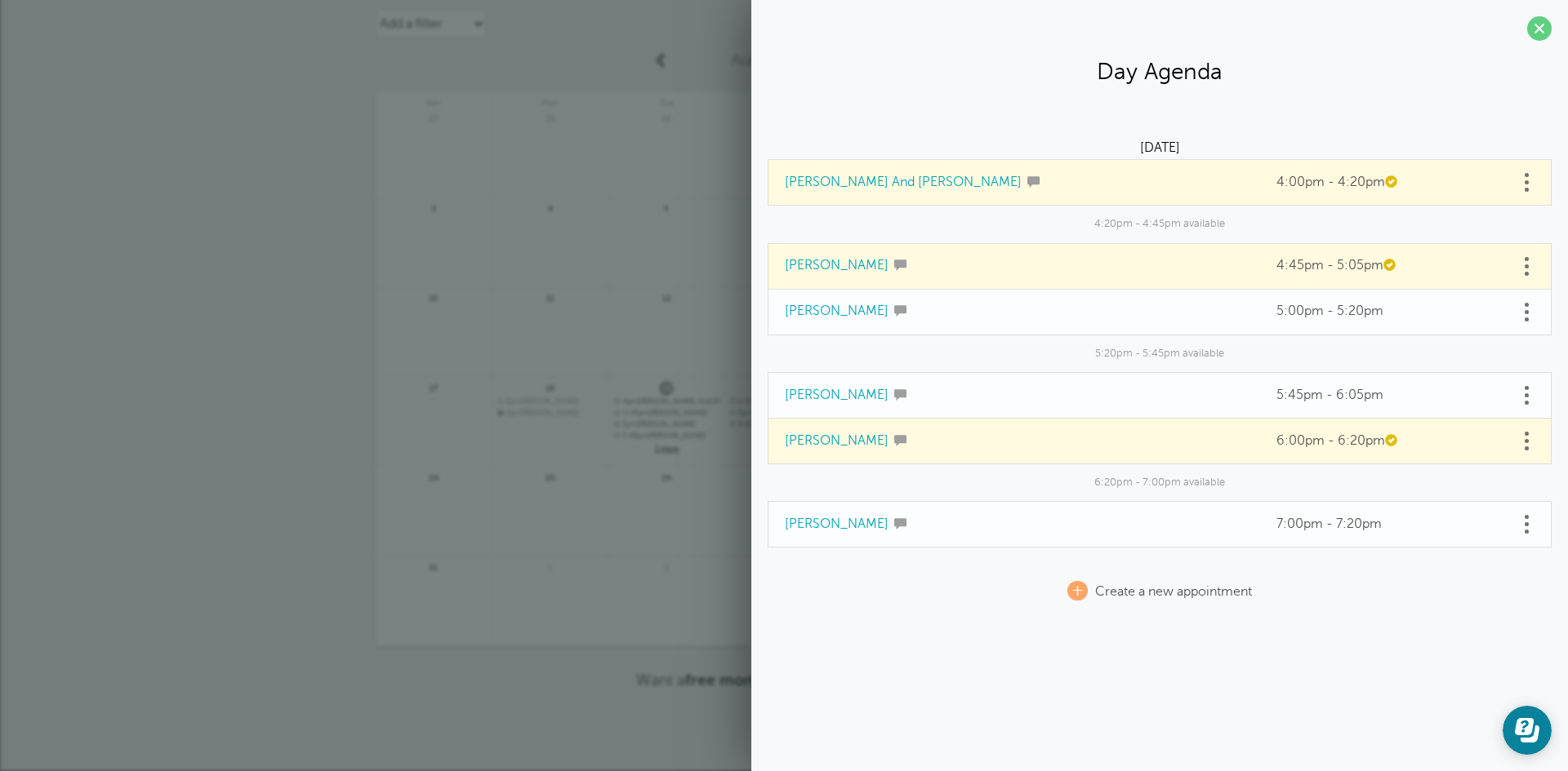
click at [88, 377] on div "Agenda Day Week Month (full view) Month (condensed) Add a filter Customer Searc…" at bounding box center [784, 378] width 1568 height 787
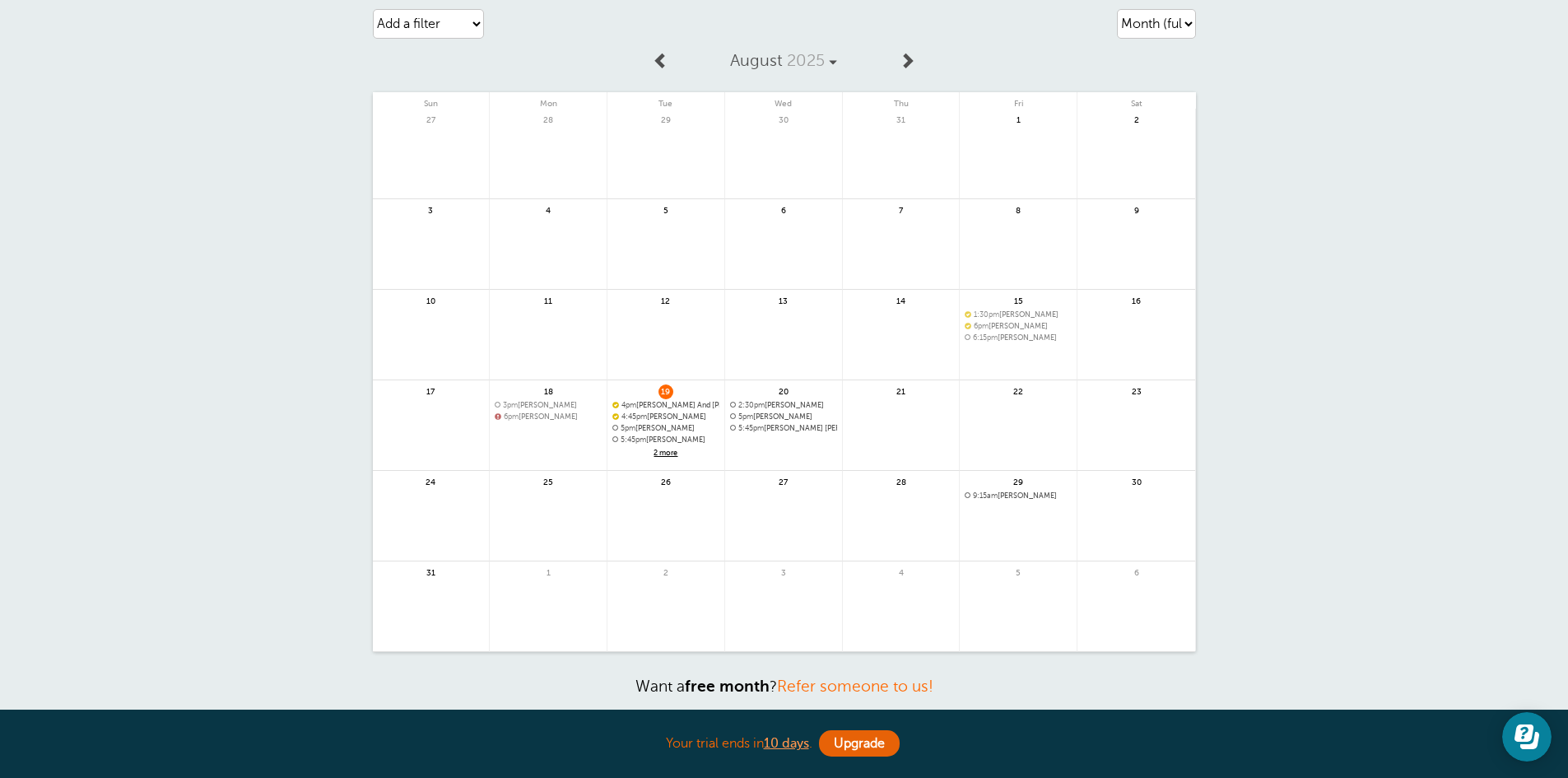
click at [666, 453] on span "2 more" at bounding box center [666, 452] width 107 height 14
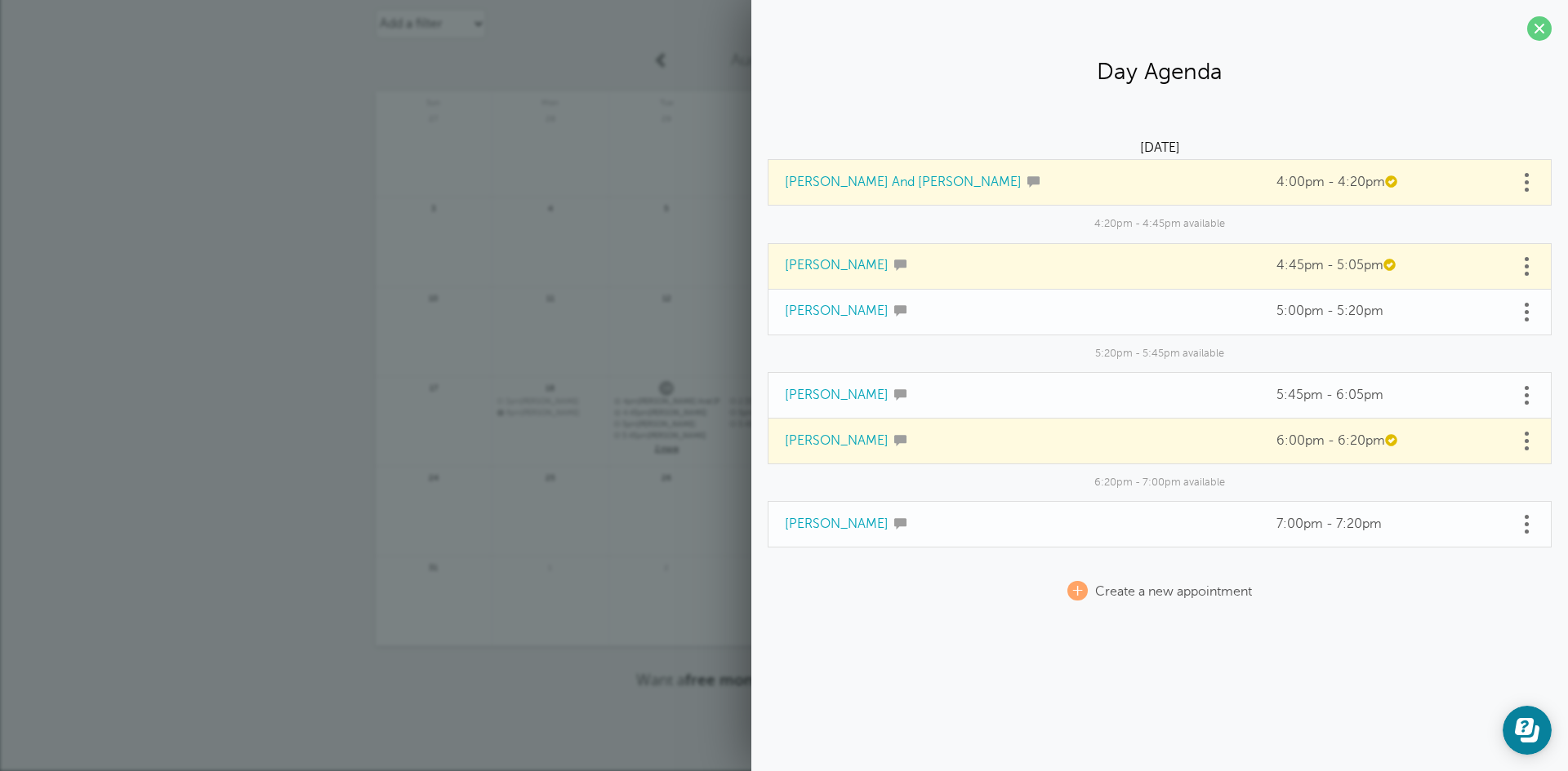
click at [269, 319] on div "Agenda Day Week Month (full view) Month (condensed) Add a filter Customer Searc…" at bounding box center [784, 378] width 1568 height 787
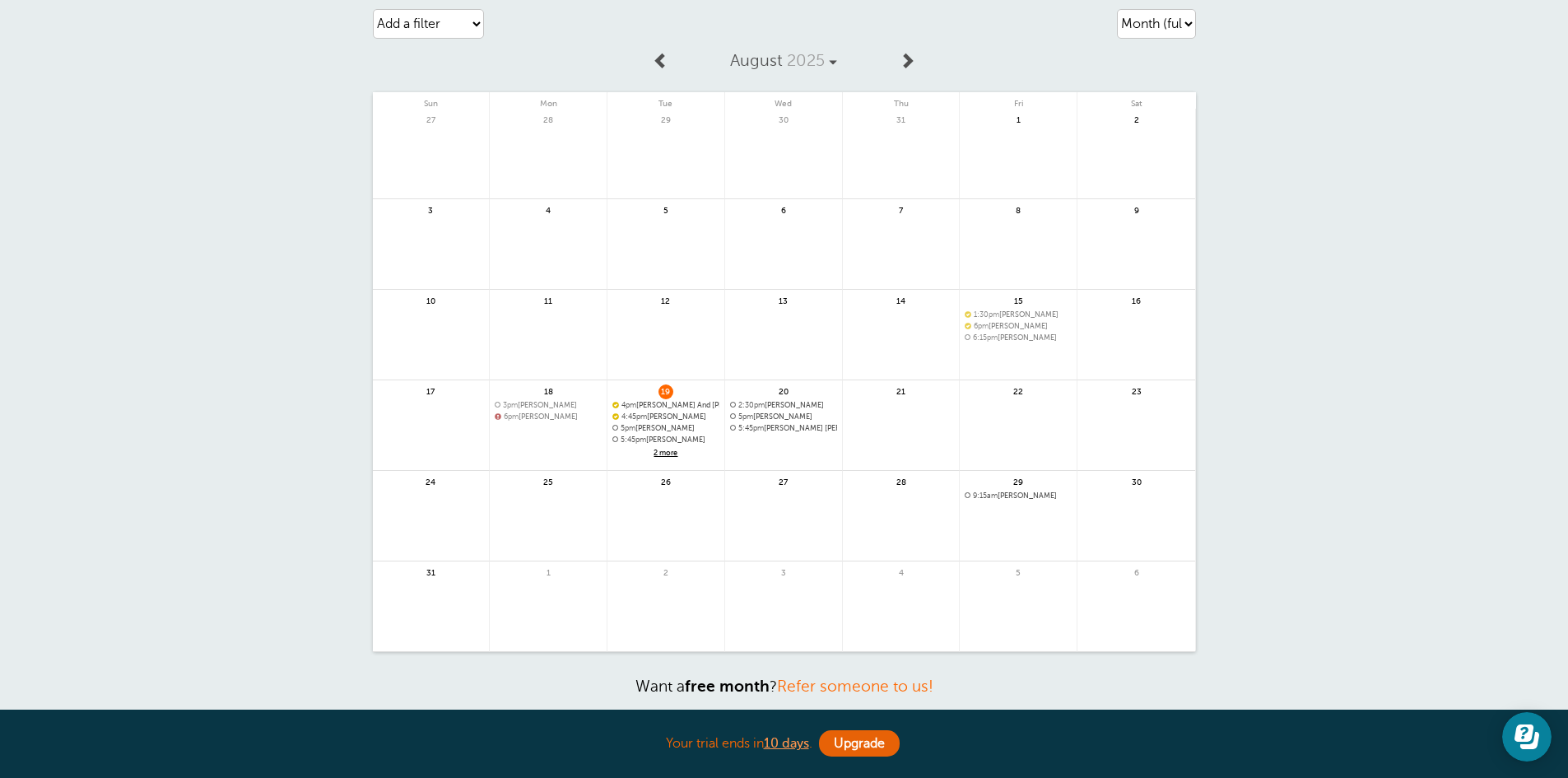
click at [671, 456] on span "2 more" at bounding box center [666, 452] width 107 height 14
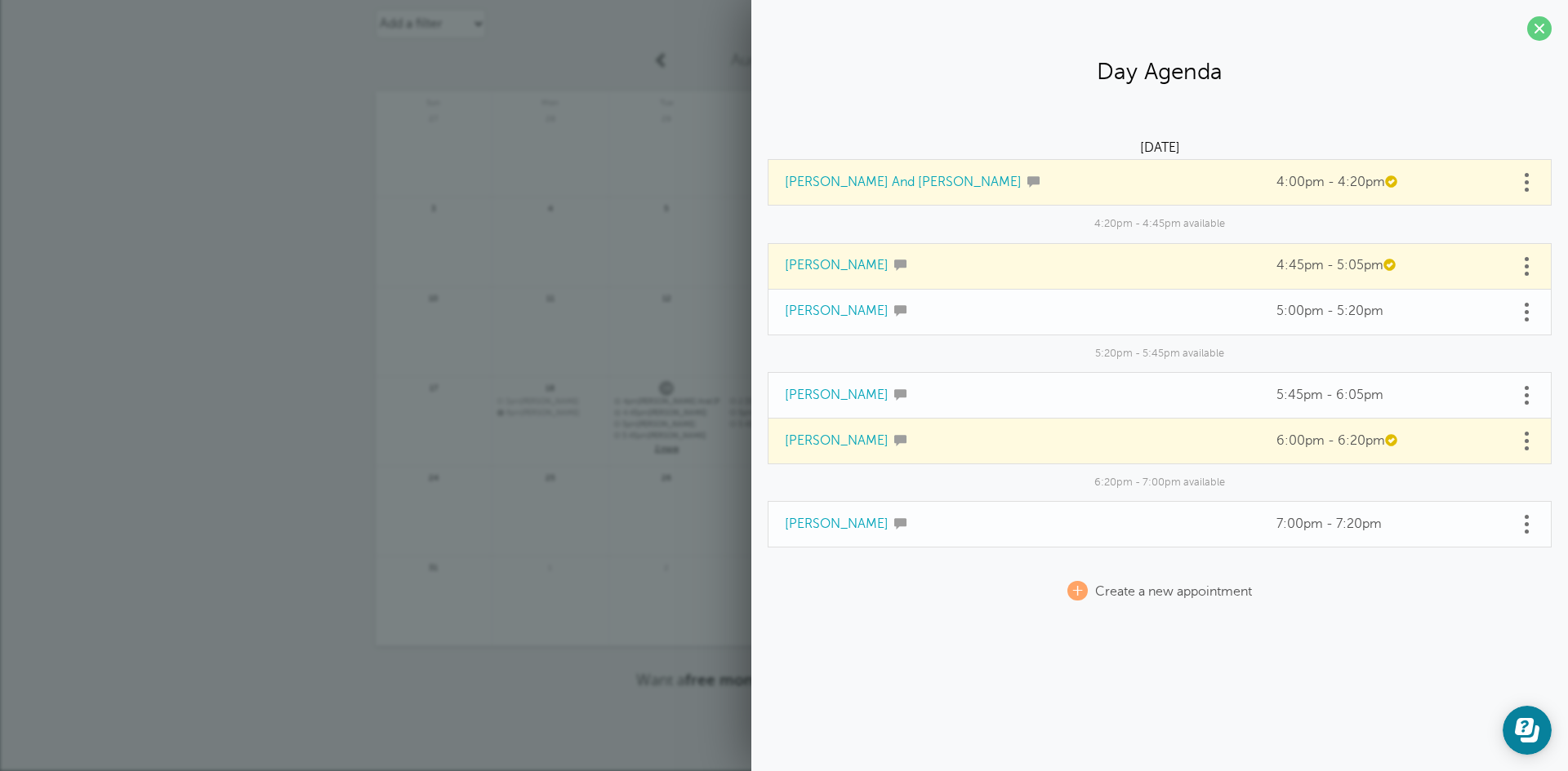
click at [260, 139] on div "Agenda Day Week Month (full view) Month (condensed) Add a filter Customer Searc…" at bounding box center [784, 378] width 1568 height 787
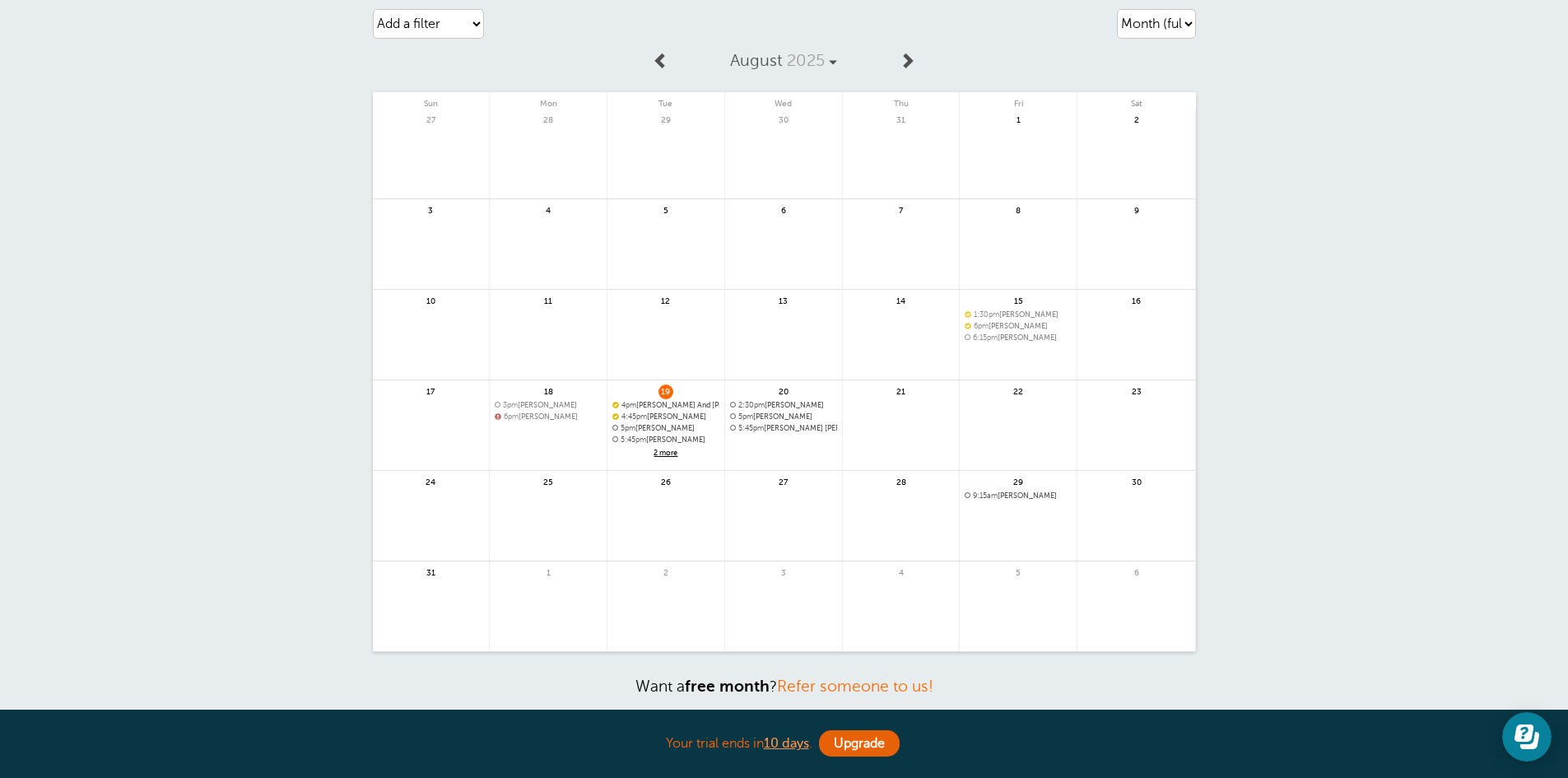
scroll to position [0, 0]
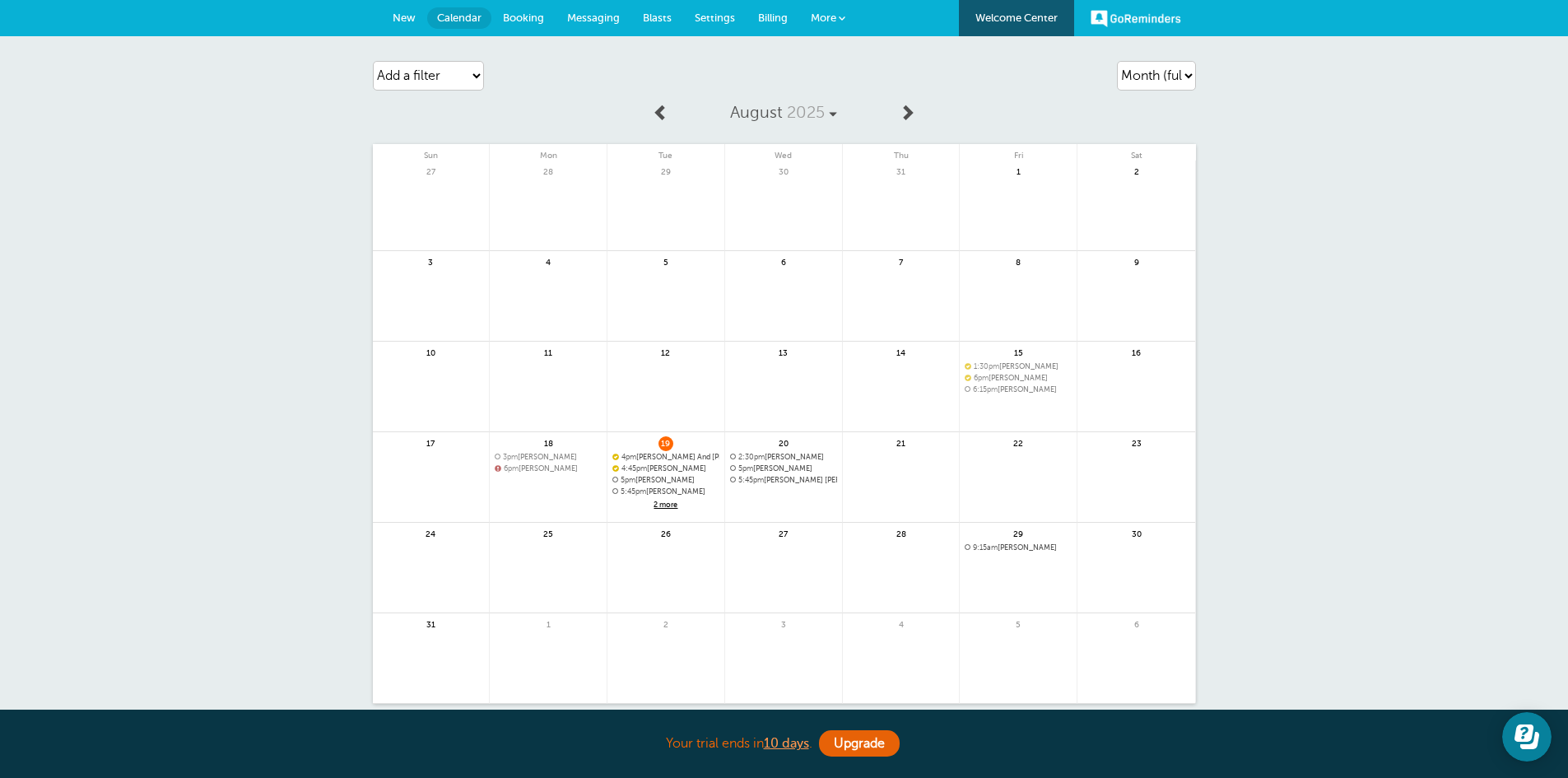
click at [403, 11] on link "New" at bounding box center [404, 18] width 46 height 36
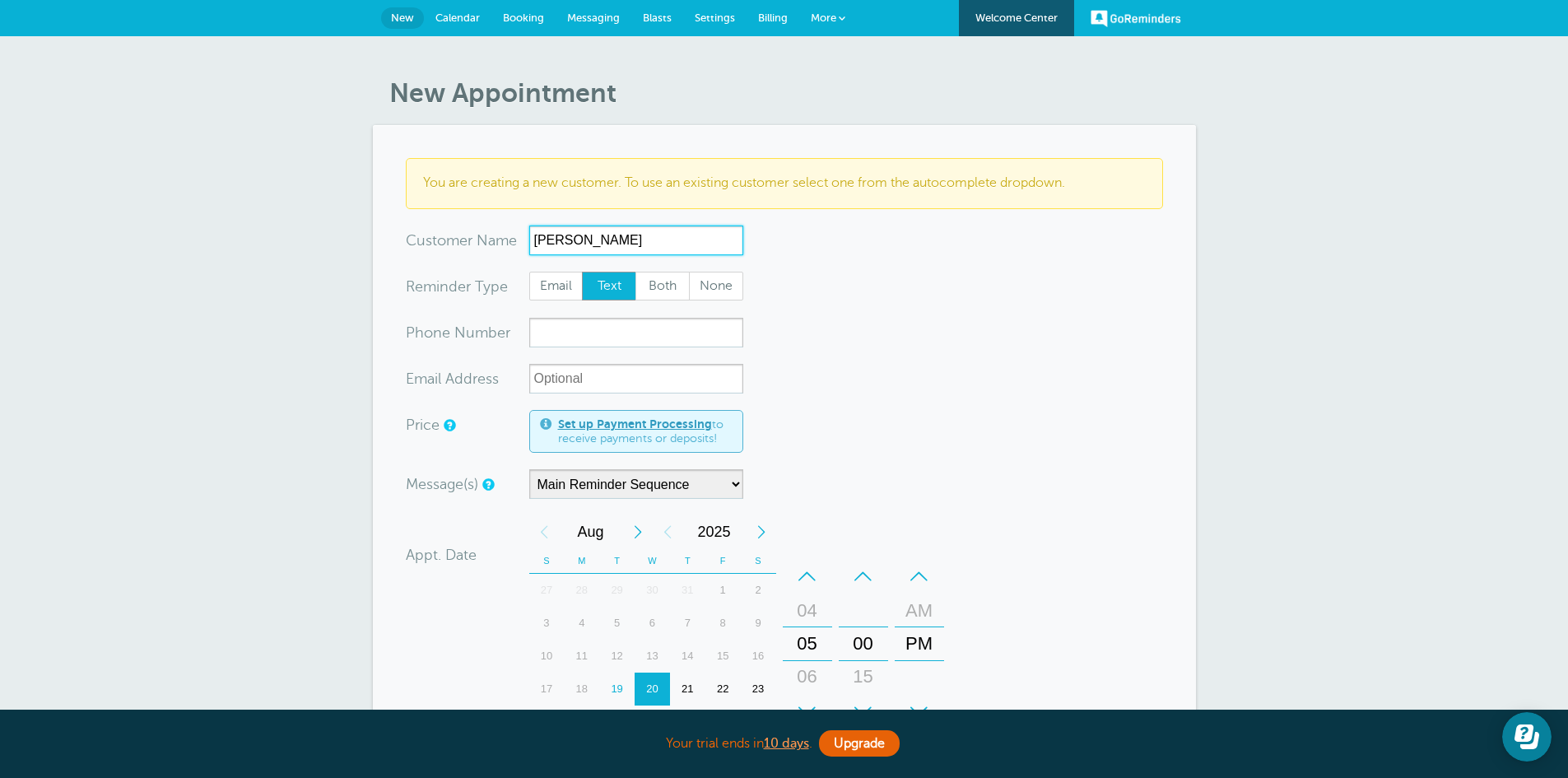
type input "[PERSON_NAME]"
click at [558, 333] on input "xxx-no-autofill" at bounding box center [636, 332] width 214 height 30
type input "9"
